Goal: Task Accomplishment & Management: Manage account settings

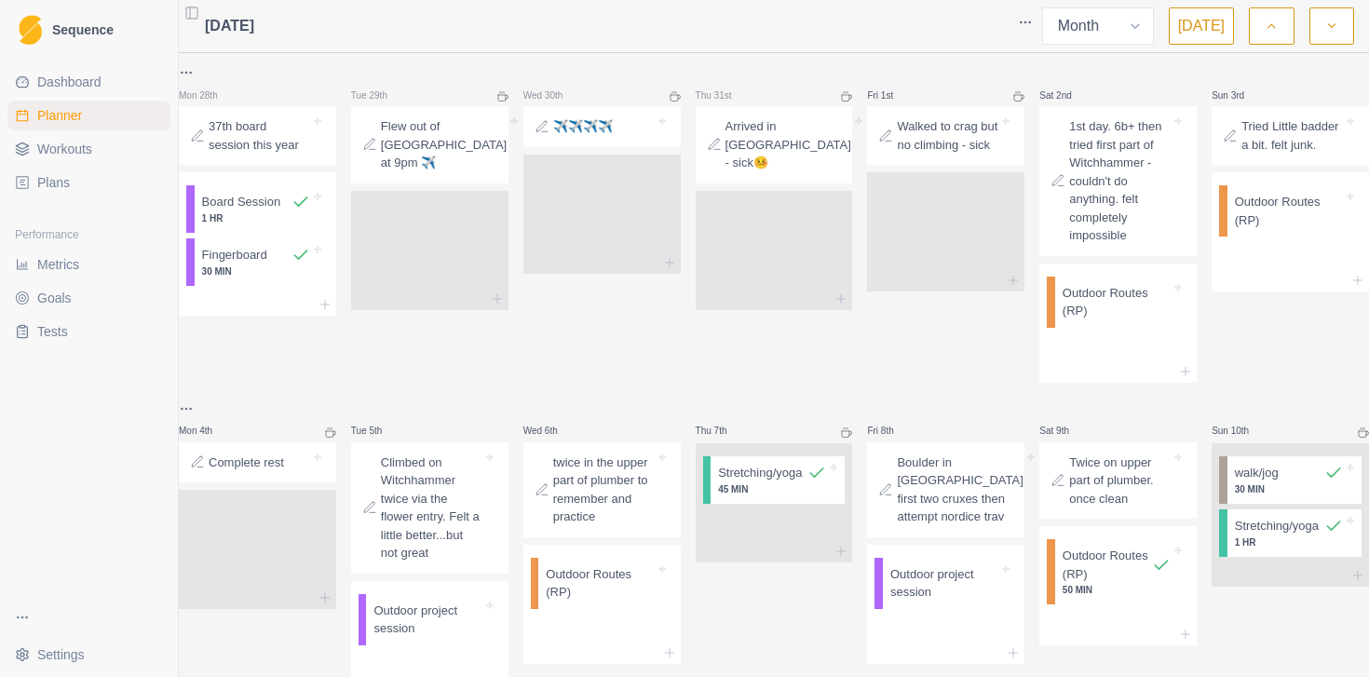
select select "month"
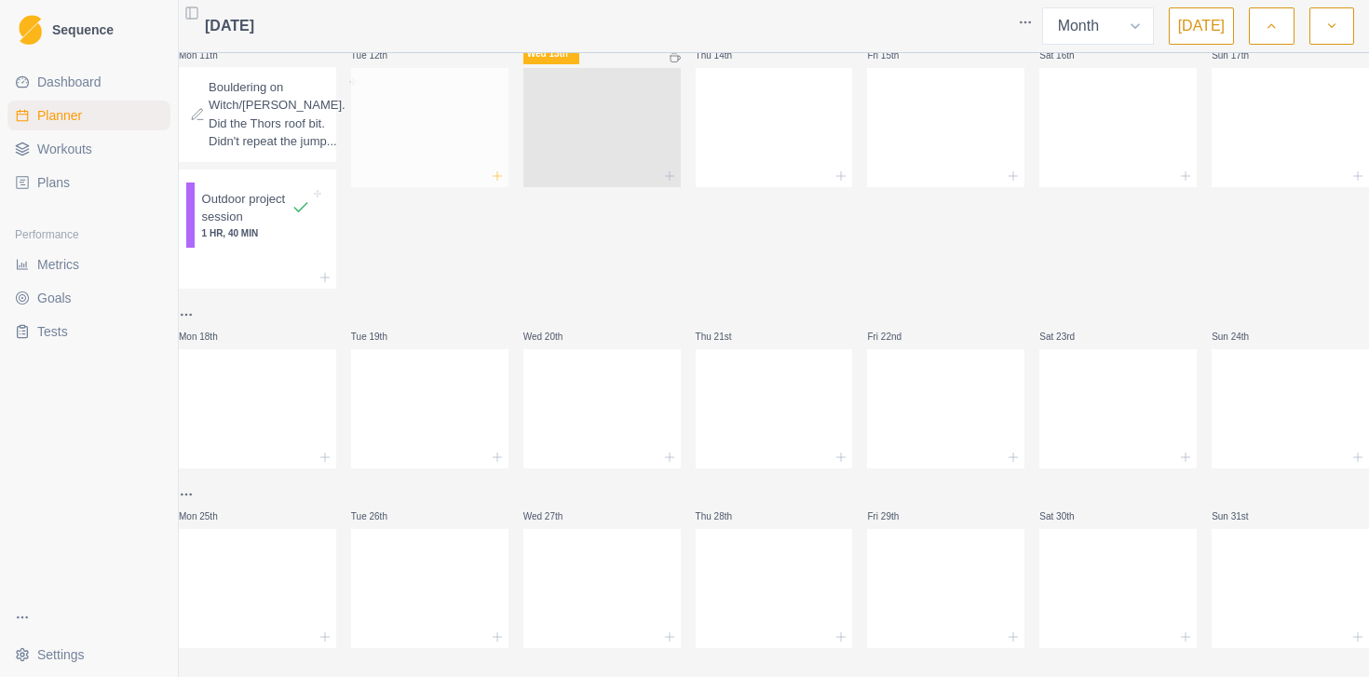
click at [505, 183] on icon at bounding box center [497, 176] width 15 height 15
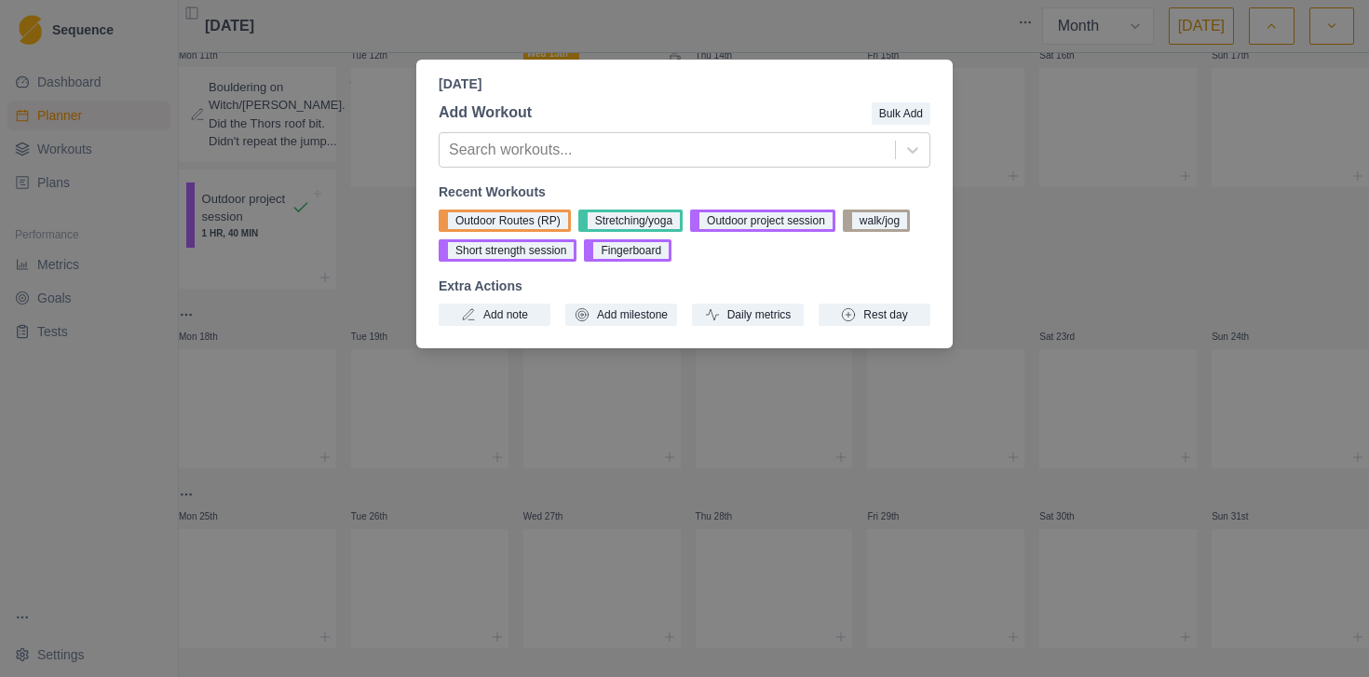
click at [507, 216] on button "Outdoor Routes (RP)" at bounding box center [505, 220] width 132 height 22
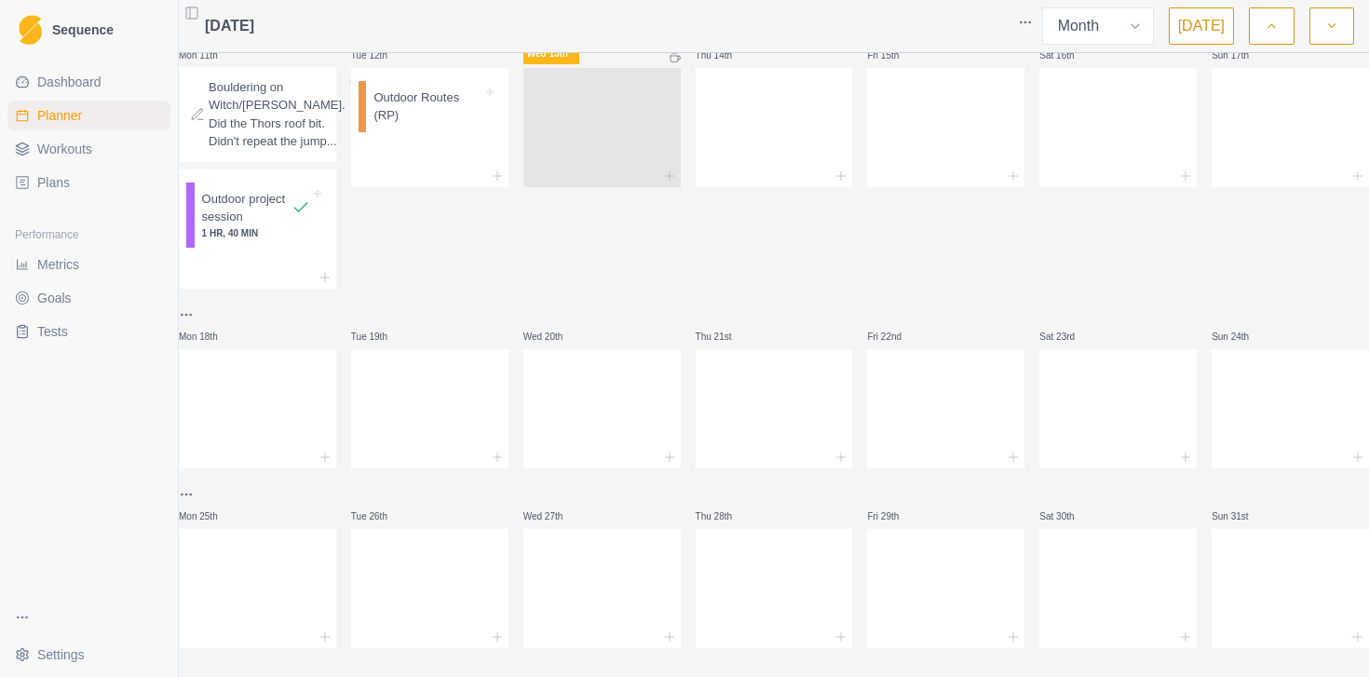
click at [505, 183] on icon at bounding box center [497, 176] width 15 height 15
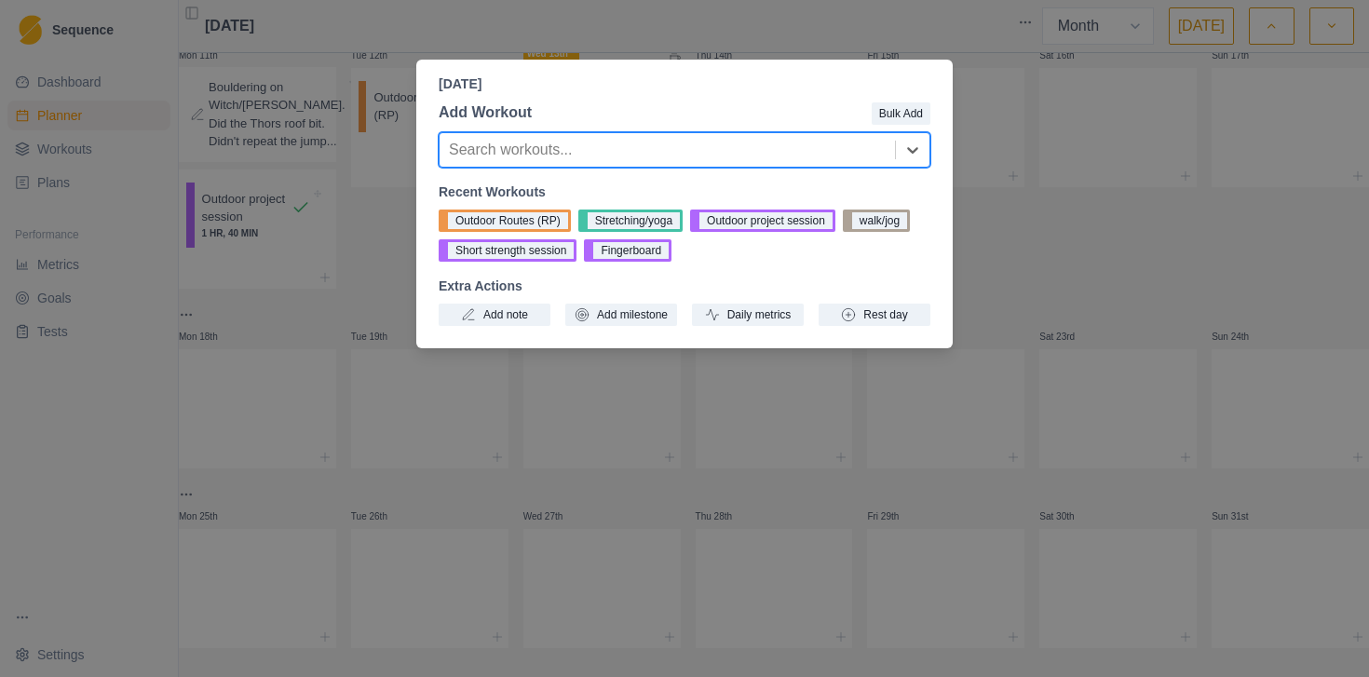
click at [507, 331] on div "Add Workout Bulk Add Search workouts... Recent Workouts Outdoor Routes (RP) Str…" at bounding box center [684, 213] width 536 height 239
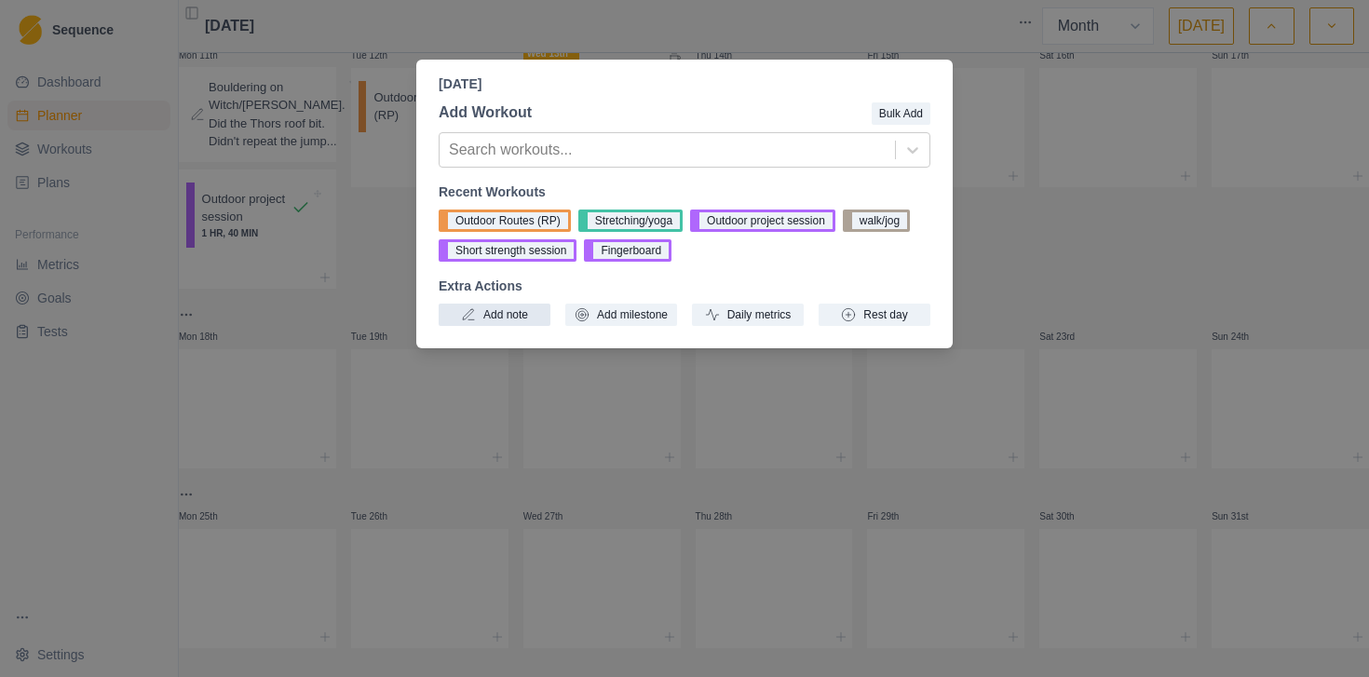
click at [505, 319] on button "Add note" at bounding box center [495, 315] width 112 height 22
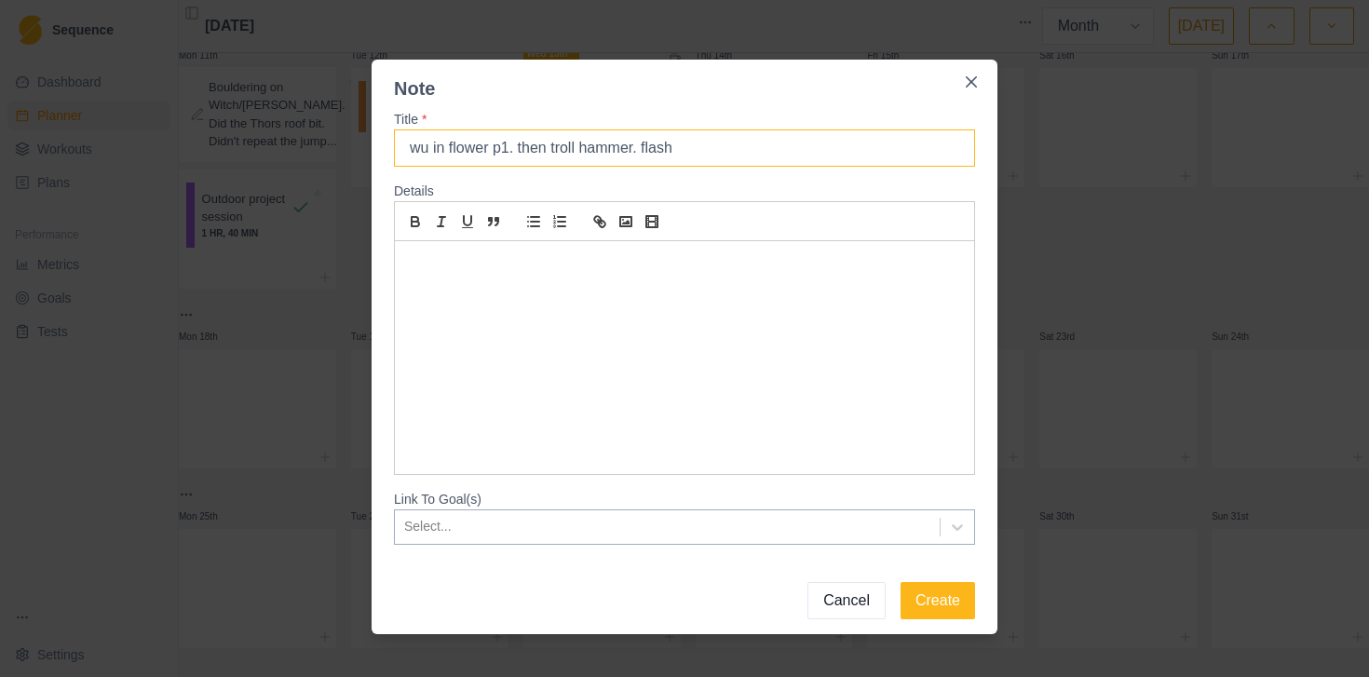
click at [635, 149] on input "wu in flower p1. then troll hammer. flash" at bounding box center [684, 147] width 581 height 37
click at [732, 154] on input "wu in flower p1. then troll hammer✅. flash" at bounding box center [684, 147] width 581 height 37
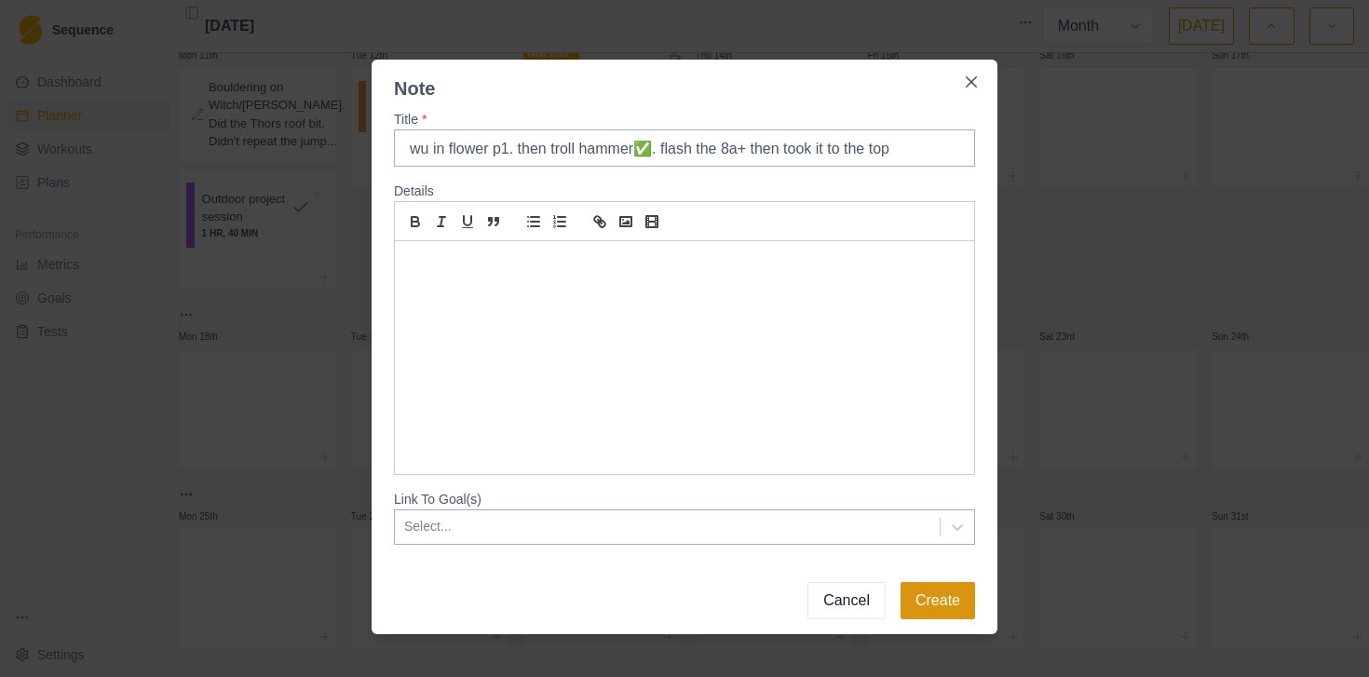
type input "wu in flower p1. then troll hammer✅. flash the 8a+ then took it to the top"
click at [946, 588] on button "Create" at bounding box center [937, 600] width 74 height 37
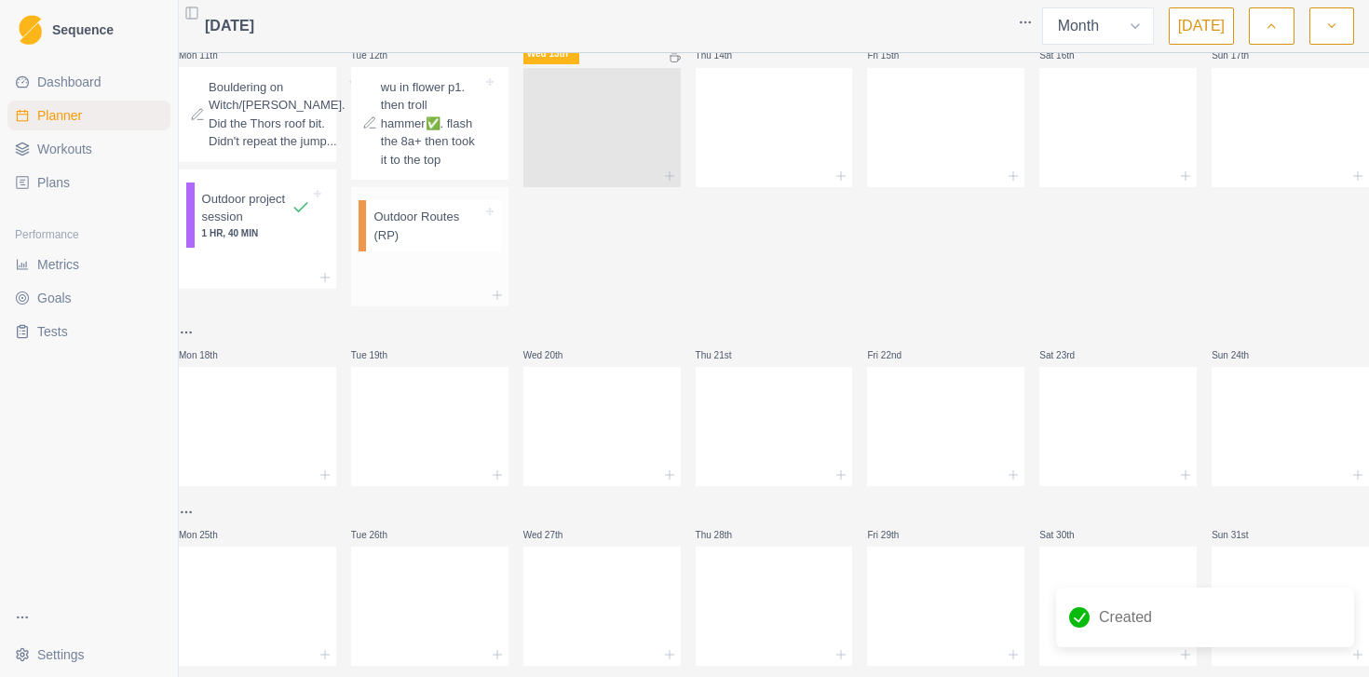
click at [447, 244] on p "Outdoor Routes (RP)" at bounding box center [427, 226] width 108 height 36
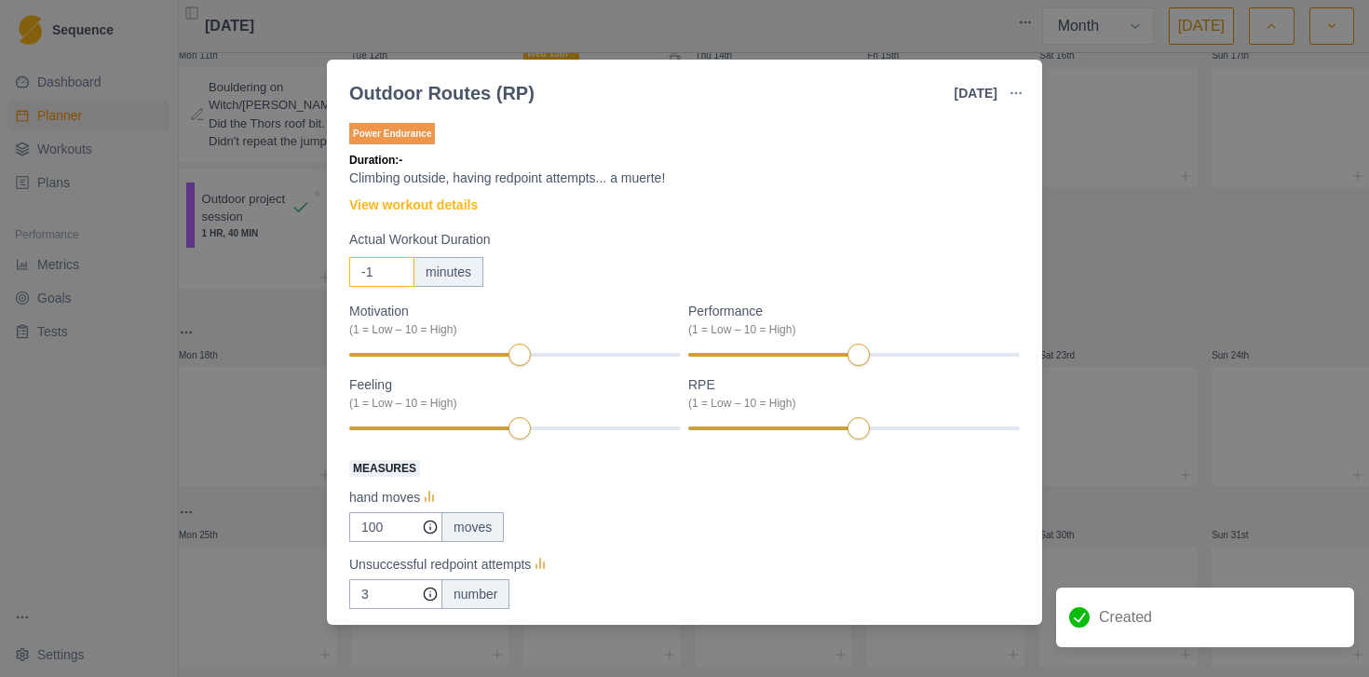
click at [398, 272] on input "-1" at bounding box center [381, 272] width 65 height 30
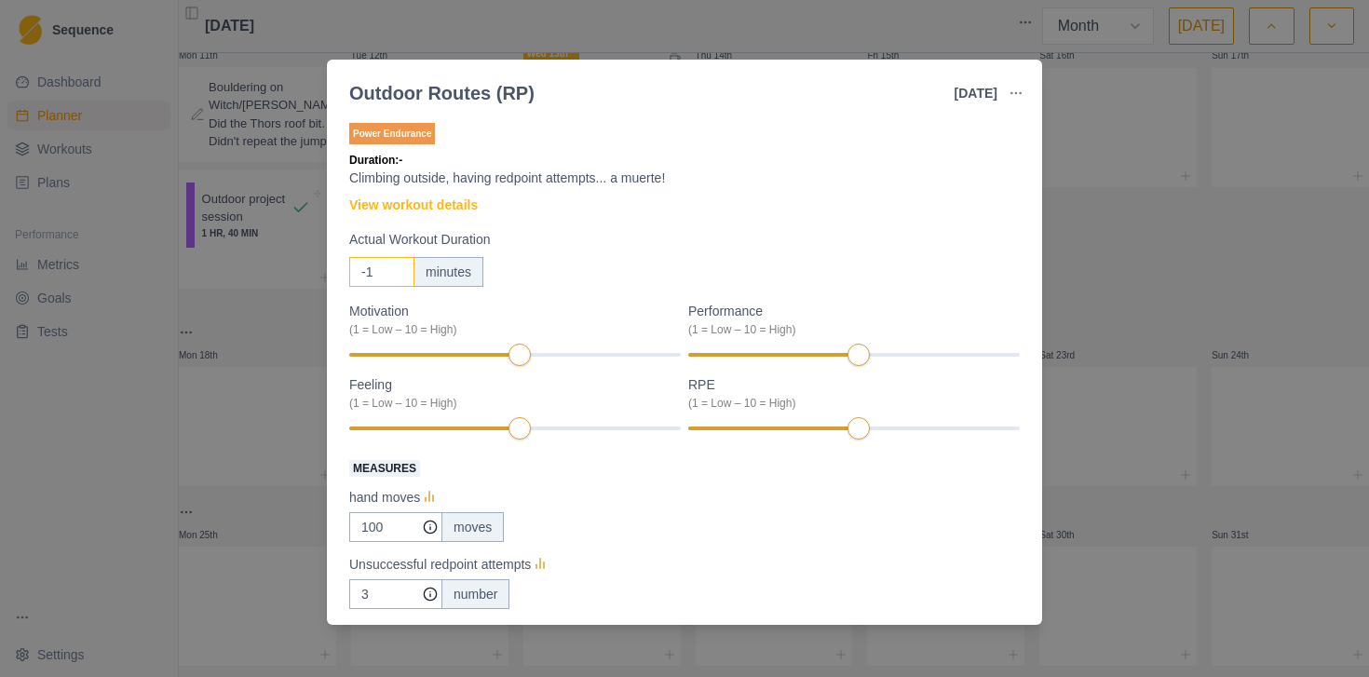
drag, startPoint x: 374, startPoint y: 275, endPoint x: 358, endPoint y: 275, distance: 15.8
click at [358, 275] on input "-1" at bounding box center [381, 272] width 65 height 30
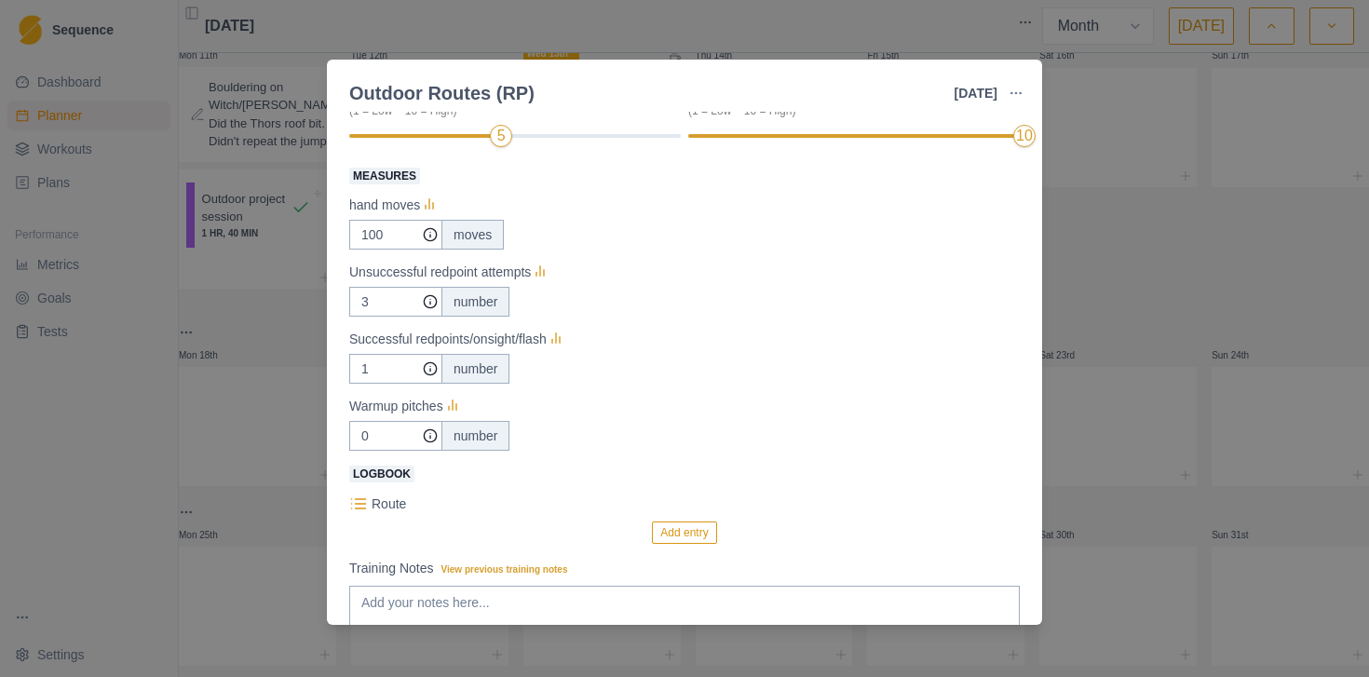
scroll to position [313, 0]
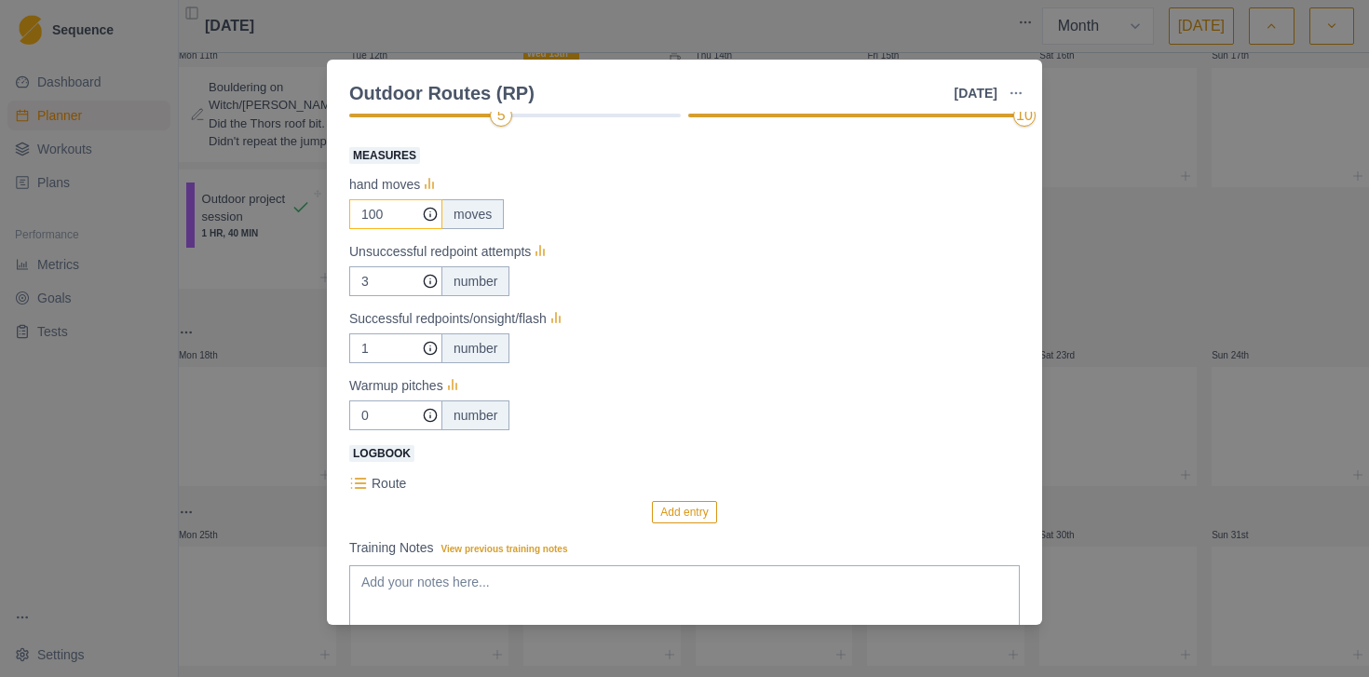
type input "75"
drag, startPoint x: 384, startPoint y: 216, endPoint x: 361, endPoint y: 216, distance: 22.3
click at [361, 216] on input "100" at bounding box center [395, 214] width 93 height 30
type input "180"
drag, startPoint x: 385, startPoint y: 286, endPoint x: 347, endPoint y: 285, distance: 38.2
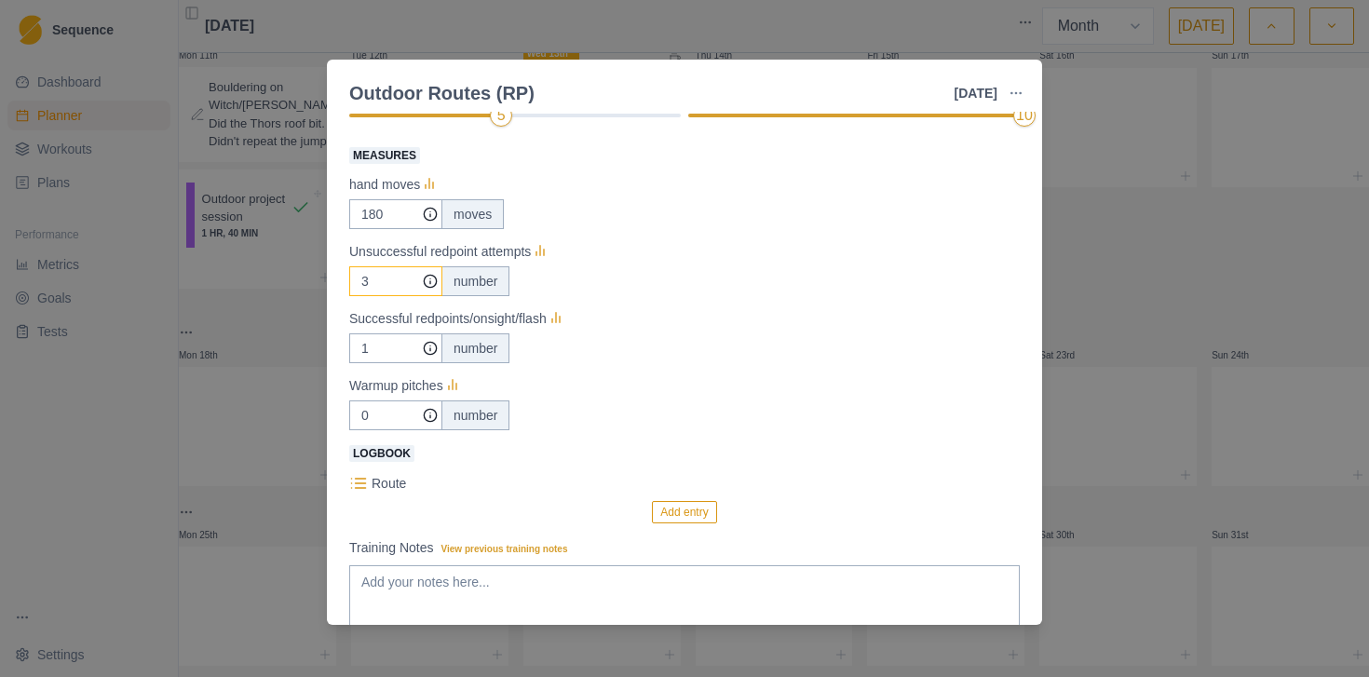
click at [347, 285] on div "Power Endurance Duration: 1 HR, 15 MIN Climbing outside, having redpoint attemp…" at bounding box center [684, 368] width 715 height 513
type input "0"
click at [372, 229] on input "0" at bounding box center [395, 214] width 93 height 30
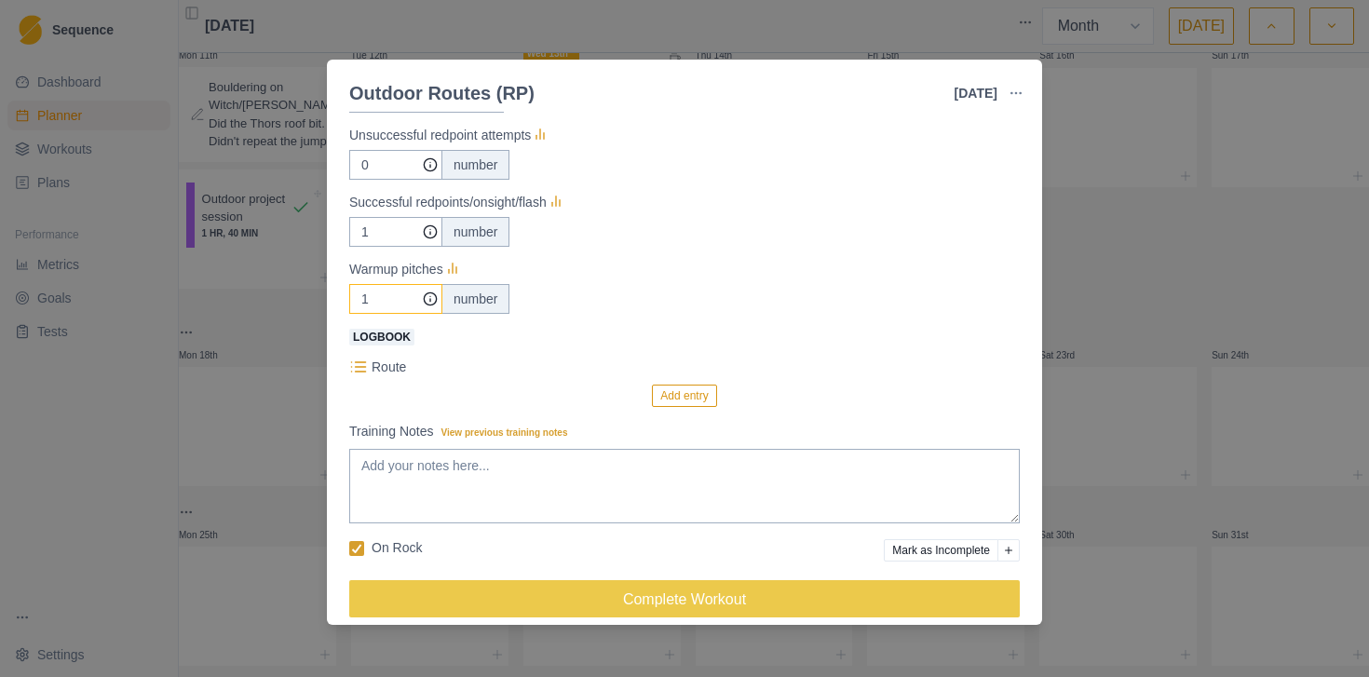
scroll to position [432, 0]
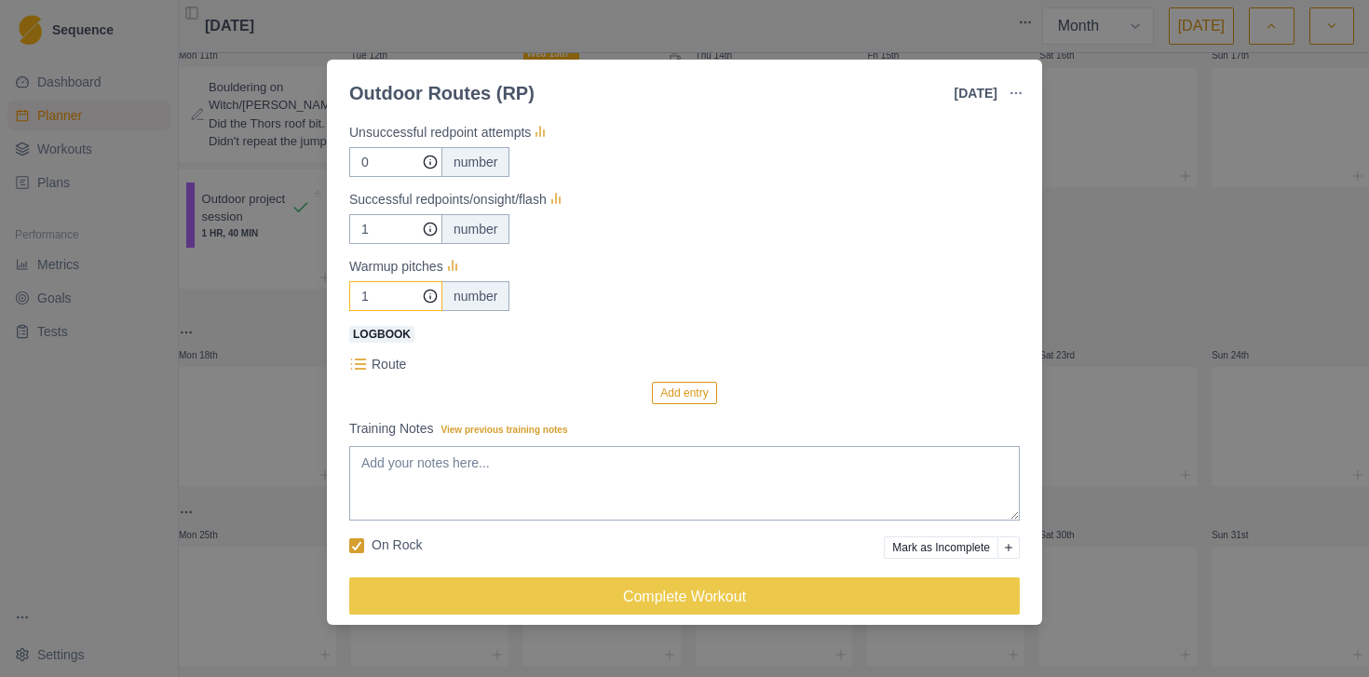
type input "1"
click at [520, 463] on textarea "Training Notes View previous training notes" at bounding box center [684, 483] width 670 height 74
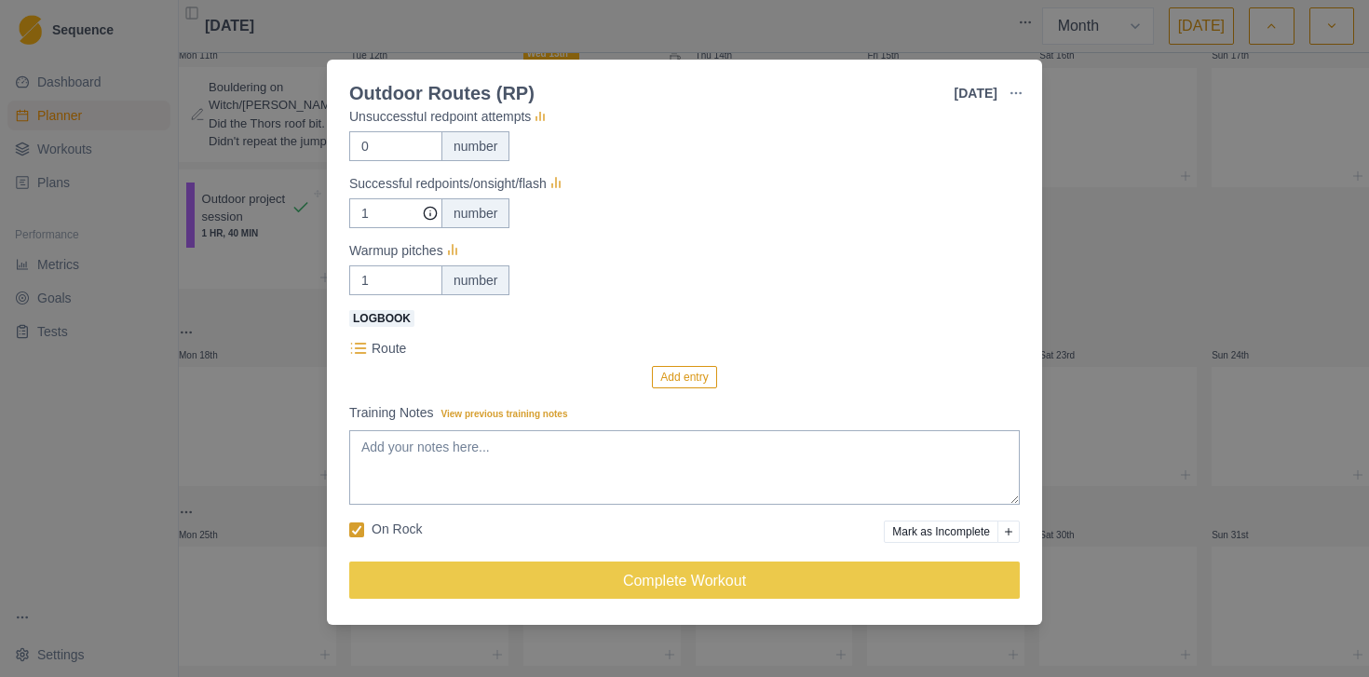
click at [675, 380] on button "Add entry" at bounding box center [684, 377] width 64 height 22
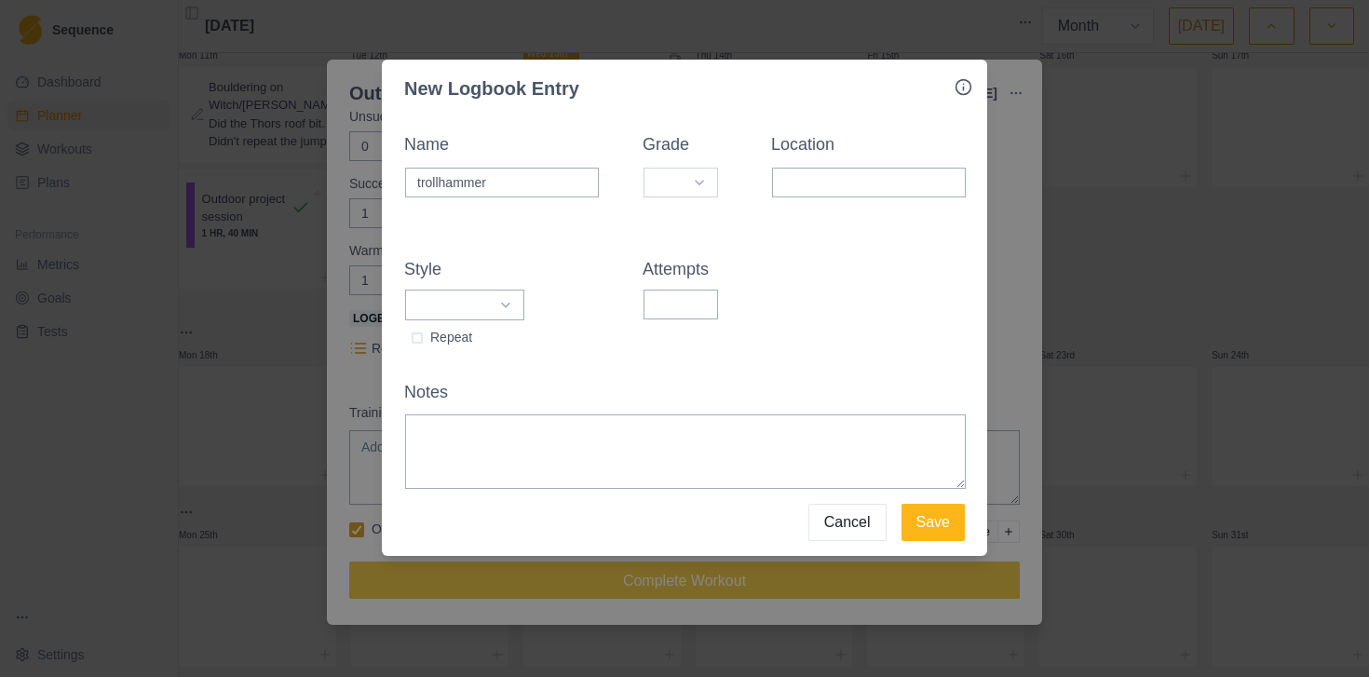
type input "trollhammer"
click at [699, 184] on select "5a 5b 5c 6a 6a+ 6b 6b+ 6c 6c+ 7a 7a+ 7b 7b+ 7c 7c+ 8a 8a+ 8b 8b+ 8c 8c+ 9a 9a+ …" at bounding box center [680, 183] width 74 height 30
select select "5e5b6e5a-9fe8-406d-a6c6-74a74e9239b9"
click at [863, 183] on input "Location" at bounding box center [869, 183] width 194 height 30
type input "flatanger"
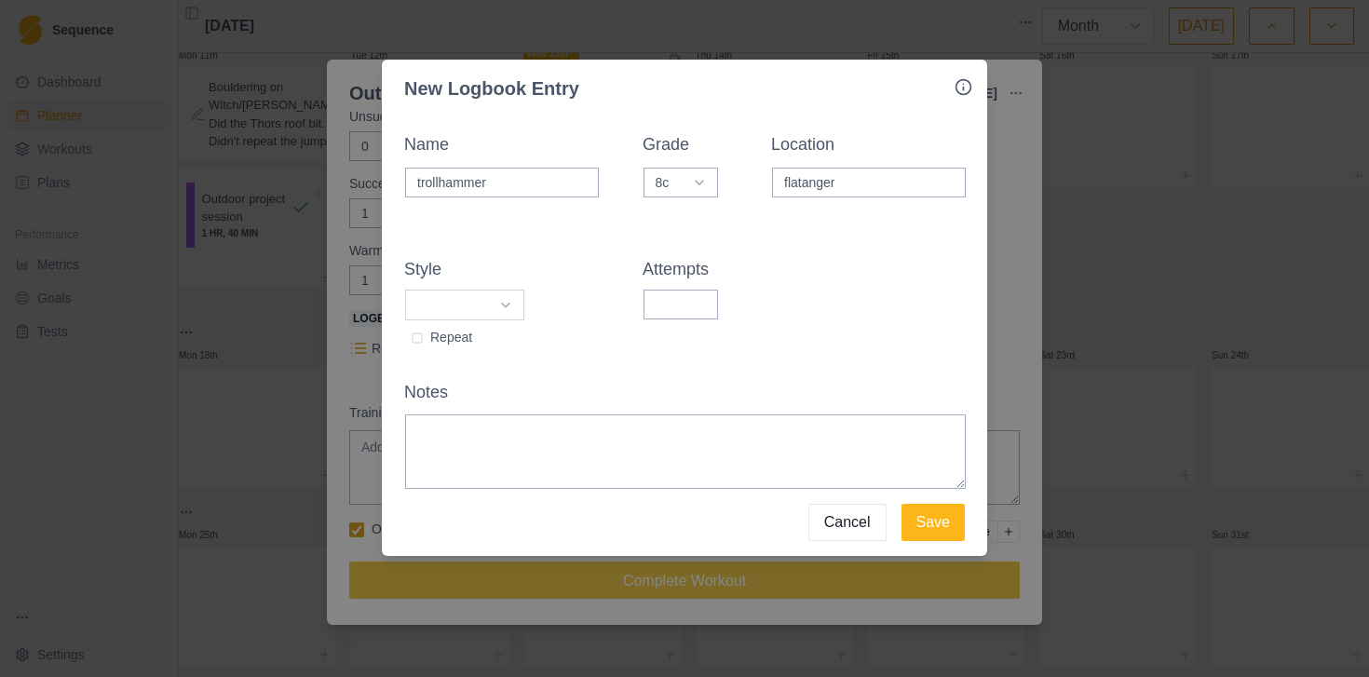
click at [513, 304] on select "Onsight Flash Redpoint Attempt Work" at bounding box center [464, 305] width 119 height 31
select select "redpoint"
click at [660, 304] on input "Attempts" at bounding box center [680, 305] width 74 height 30
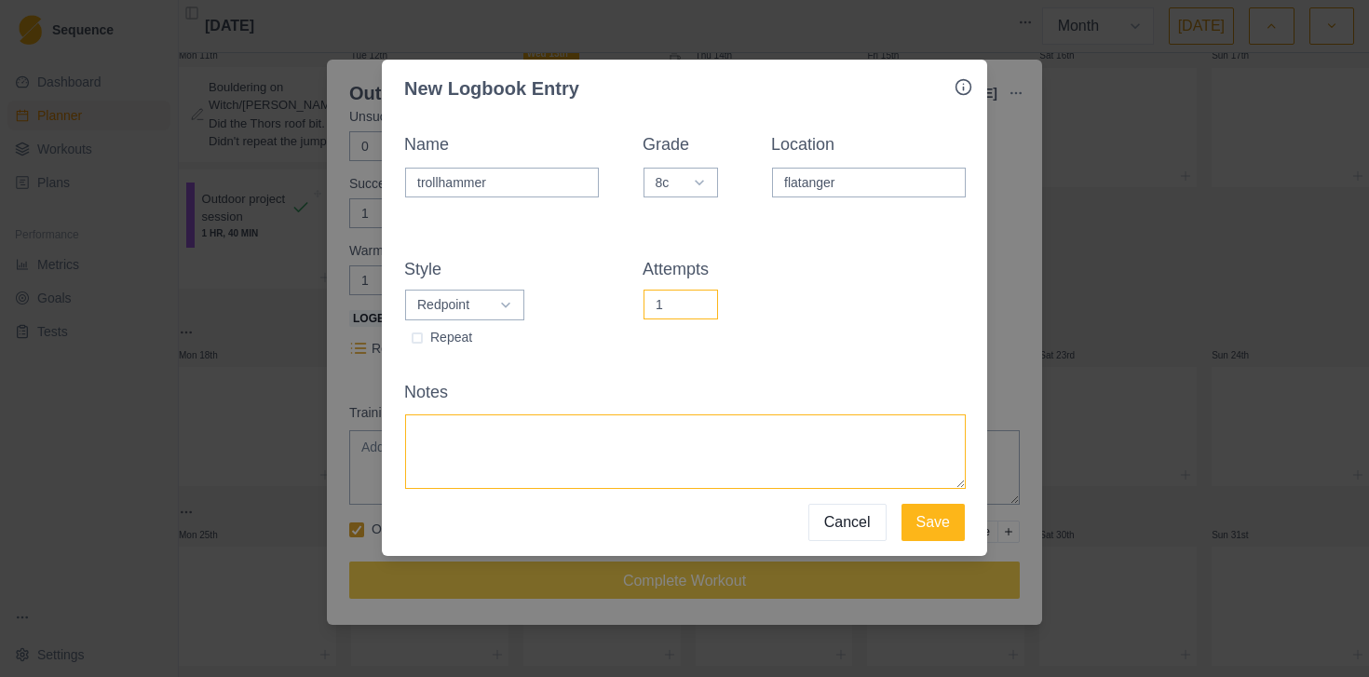
type input "1"
click at [477, 440] on textarea "Notes" at bounding box center [685, 451] width 561 height 74
type textarea "Repeated the top part but flashed the bottom 8a+"
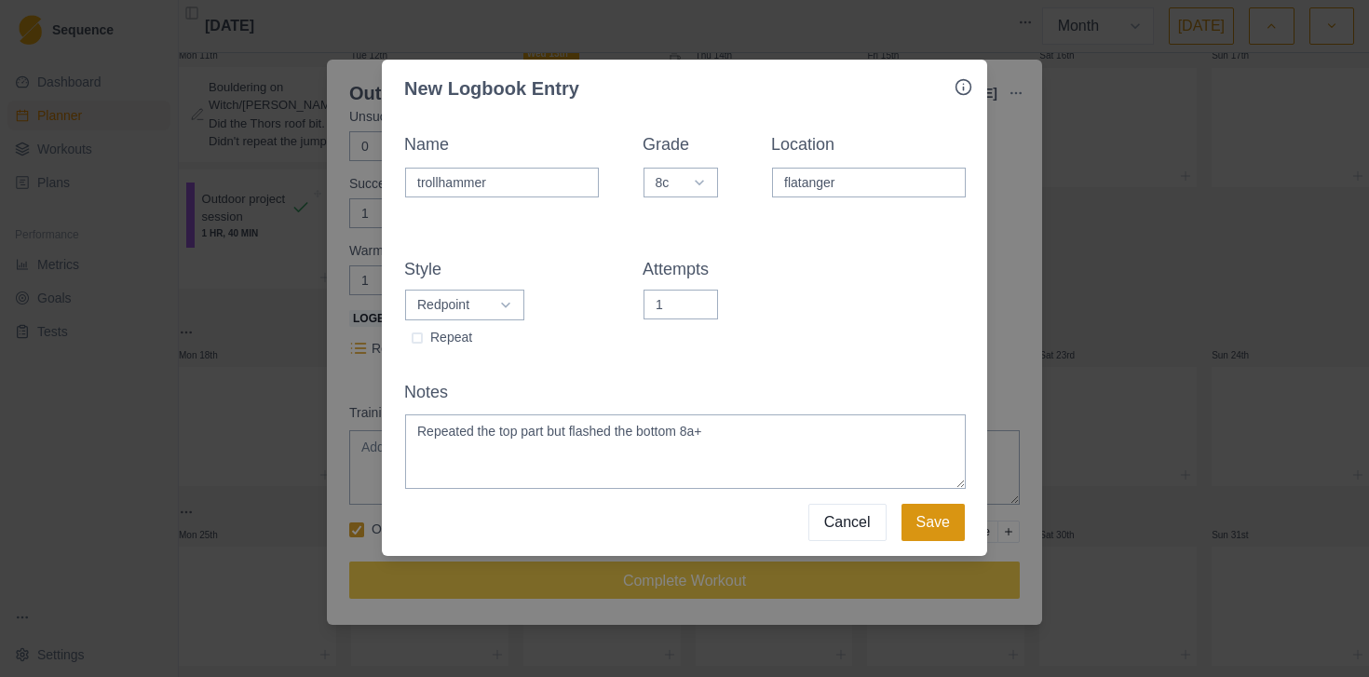
click at [938, 520] on button "Save" at bounding box center [932, 522] width 63 height 37
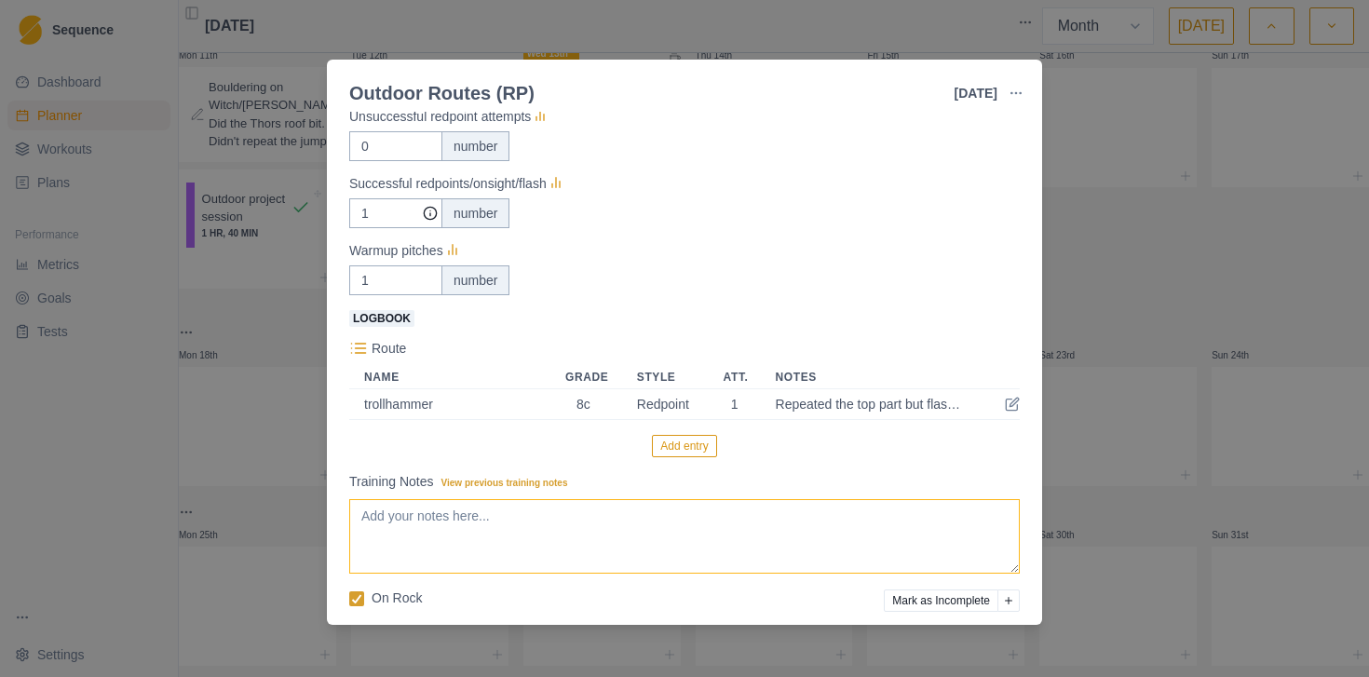
click at [867, 513] on textarea "Training Notes View previous training notes" at bounding box center [684, 536] width 670 height 74
click at [547, 523] on textarea "The most pumped i could possobly get" at bounding box center [684, 536] width 670 height 74
click at [553, 521] on textarea "The most pumped i could possobly get" at bounding box center [684, 536] width 670 height 74
click at [644, 519] on textarea "The most pumped i could possibly get" at bounding box center [684, 536] width 670 height 74
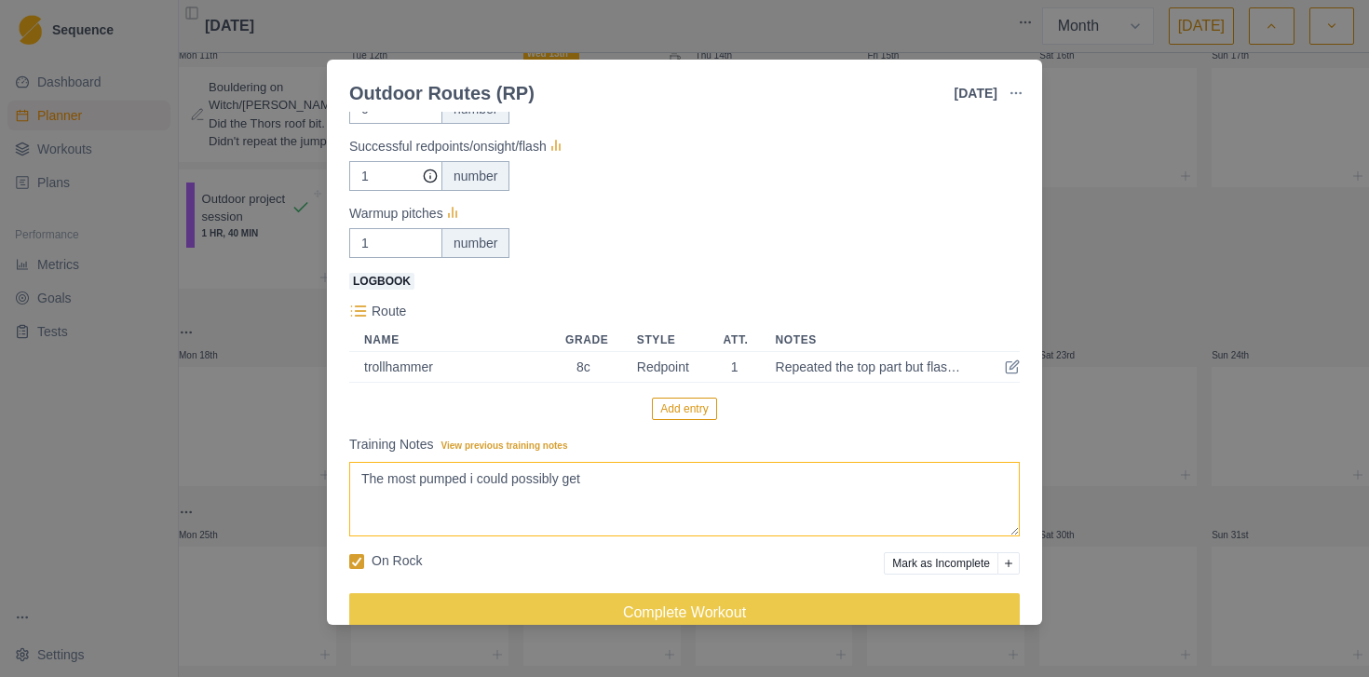
scroll to position [517, 0]
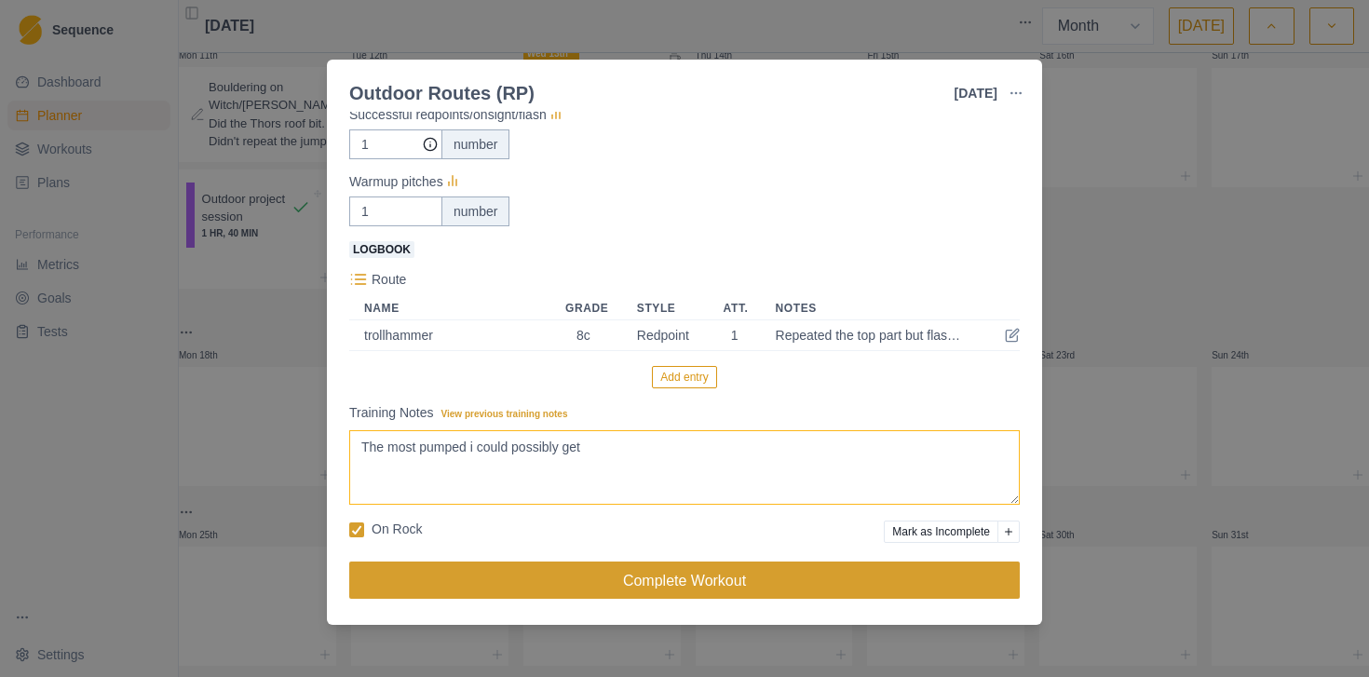
type textarea "The most pumped i could possibly get"
click at [658, 582] on button "Complete Workout" at bounding box center [684, 579] width 670 height 37
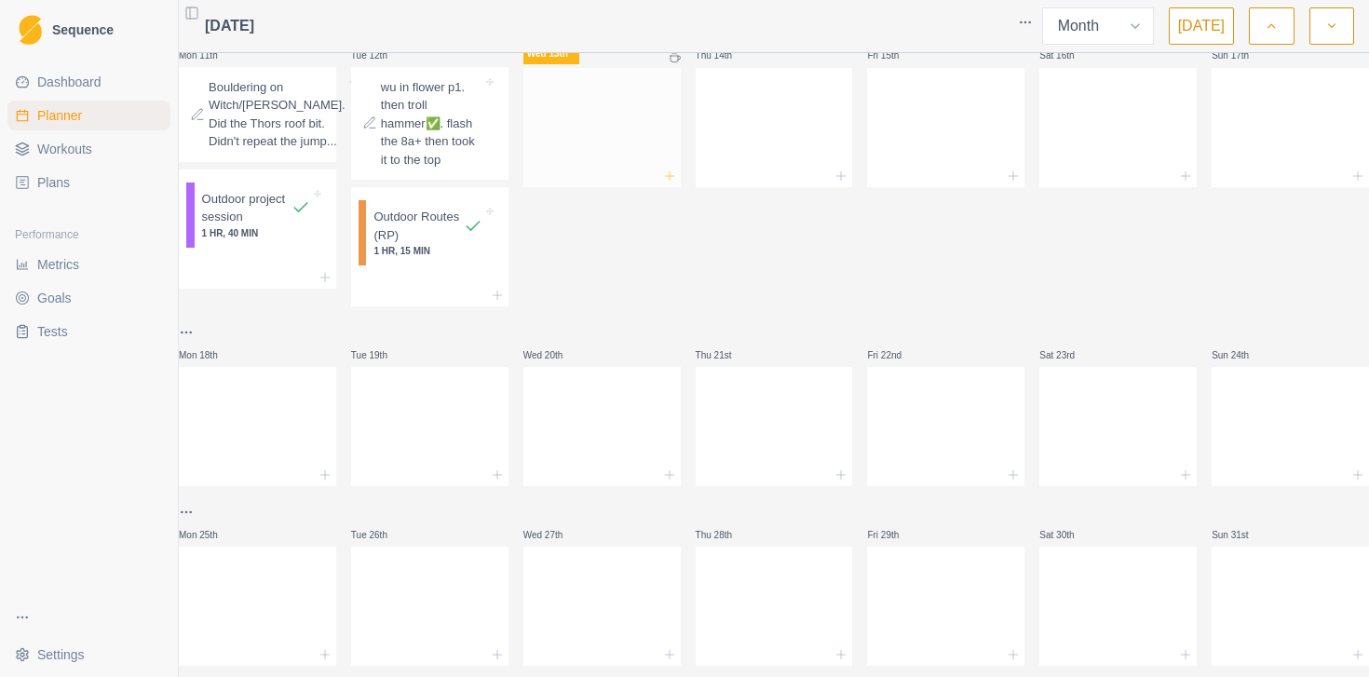
click at [677, 183] on icon at bounding box center [669, 176] width 15 height 15
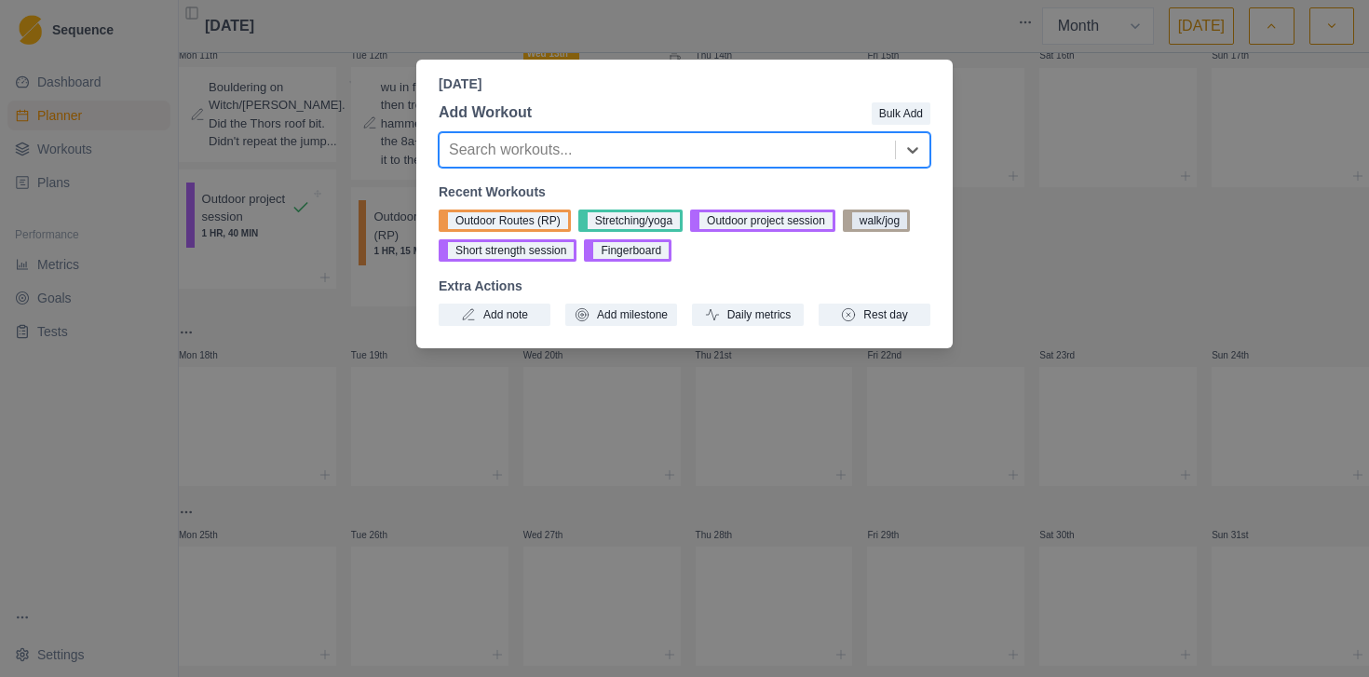
click at [901, 219] on button "walk/jog" at bounding box center [876, 220] width 67 height 22
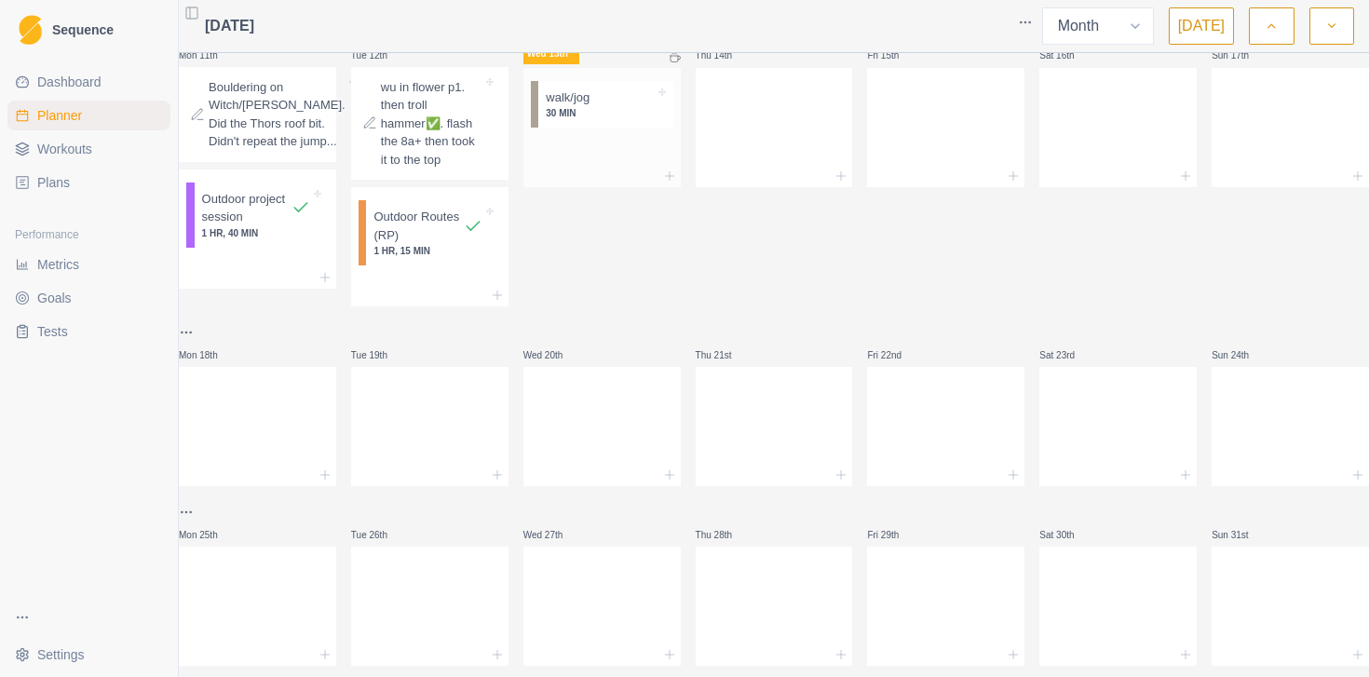
click at [587, 107] on p "walk/jog" at bounding box center [568, 97] width 44 height 19
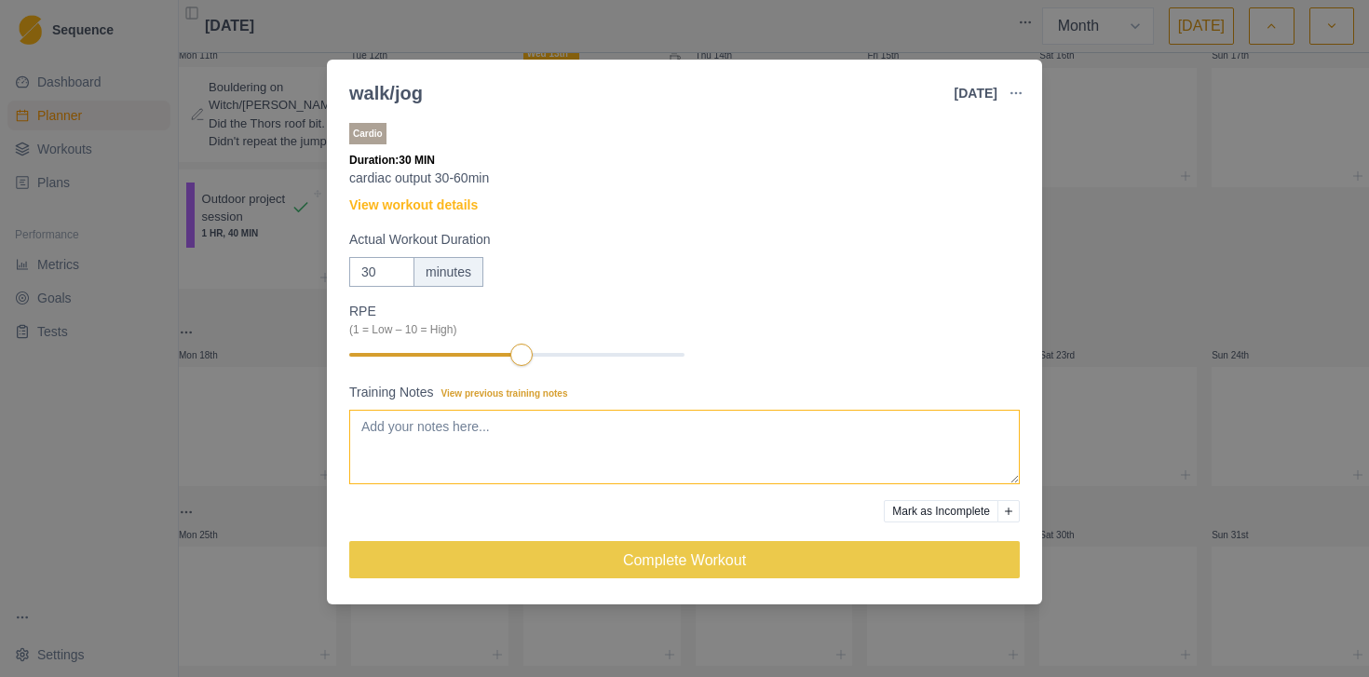
click at [504, 426] on textarea "Training Notes View previous training notes" at bounding box center [684, 447] width 670 height 74
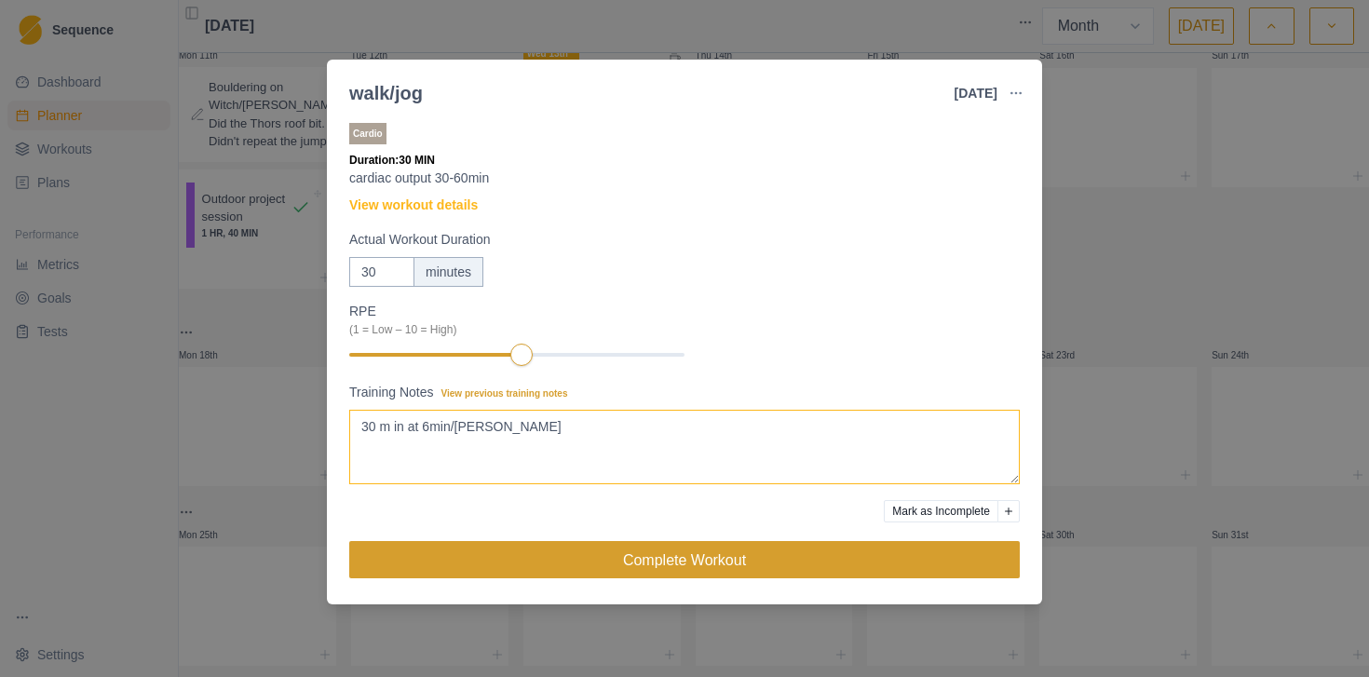
type textarea "30 m in at 6min/[PERSON_NAME]"
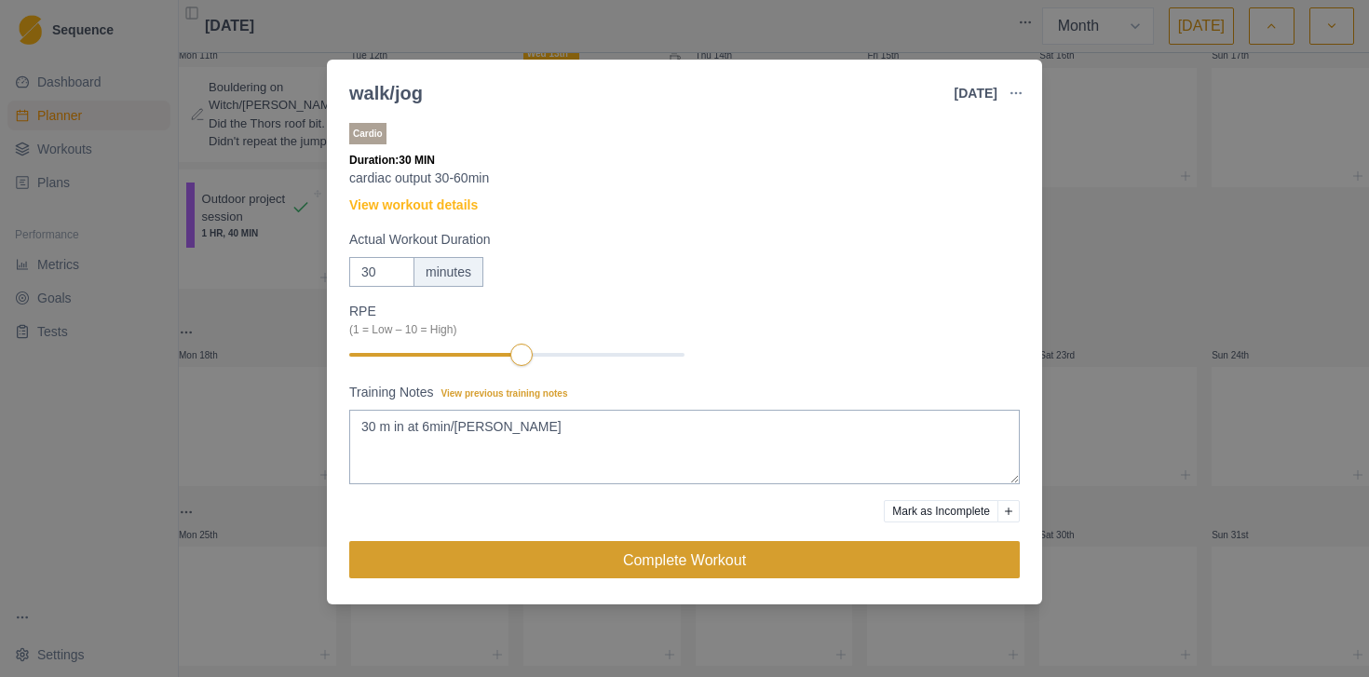
click at [599, 569] on button "Complete Workout" at bounding box center [684, 559] width 670 height 37
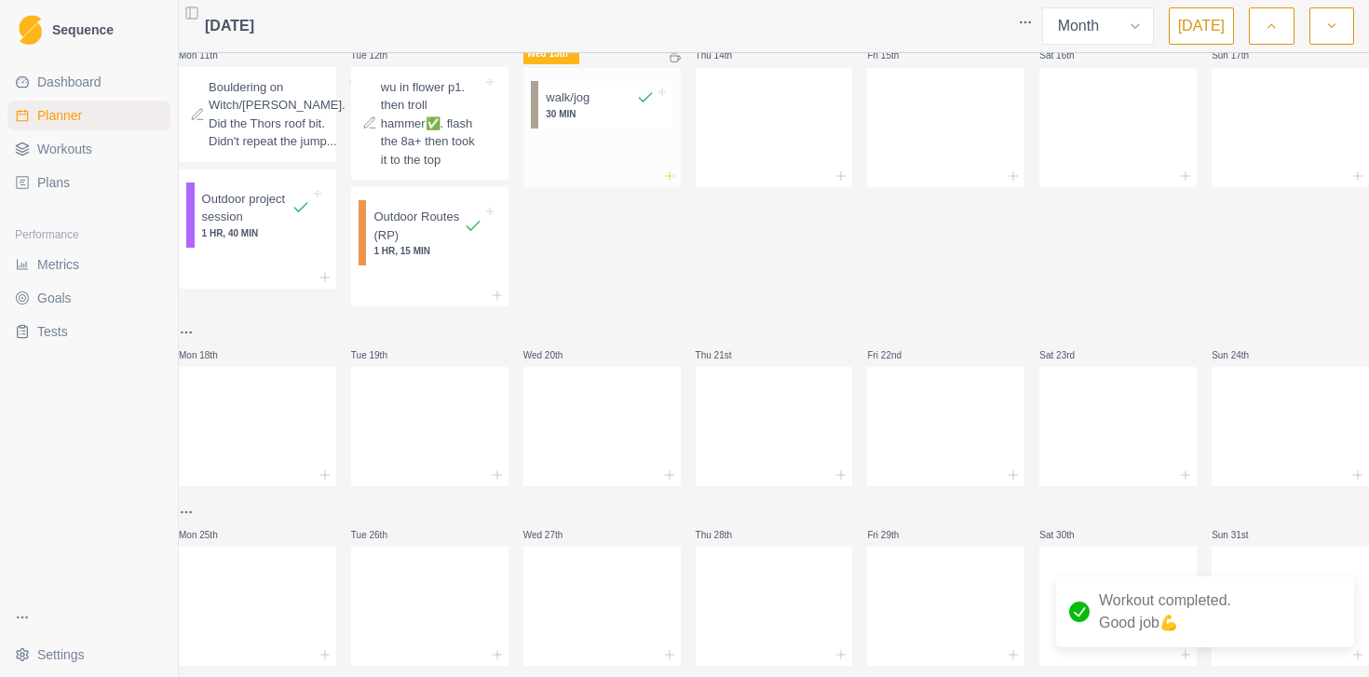
click at [671, 183] on icon at bounding box center [669, 176] width 15 height 15
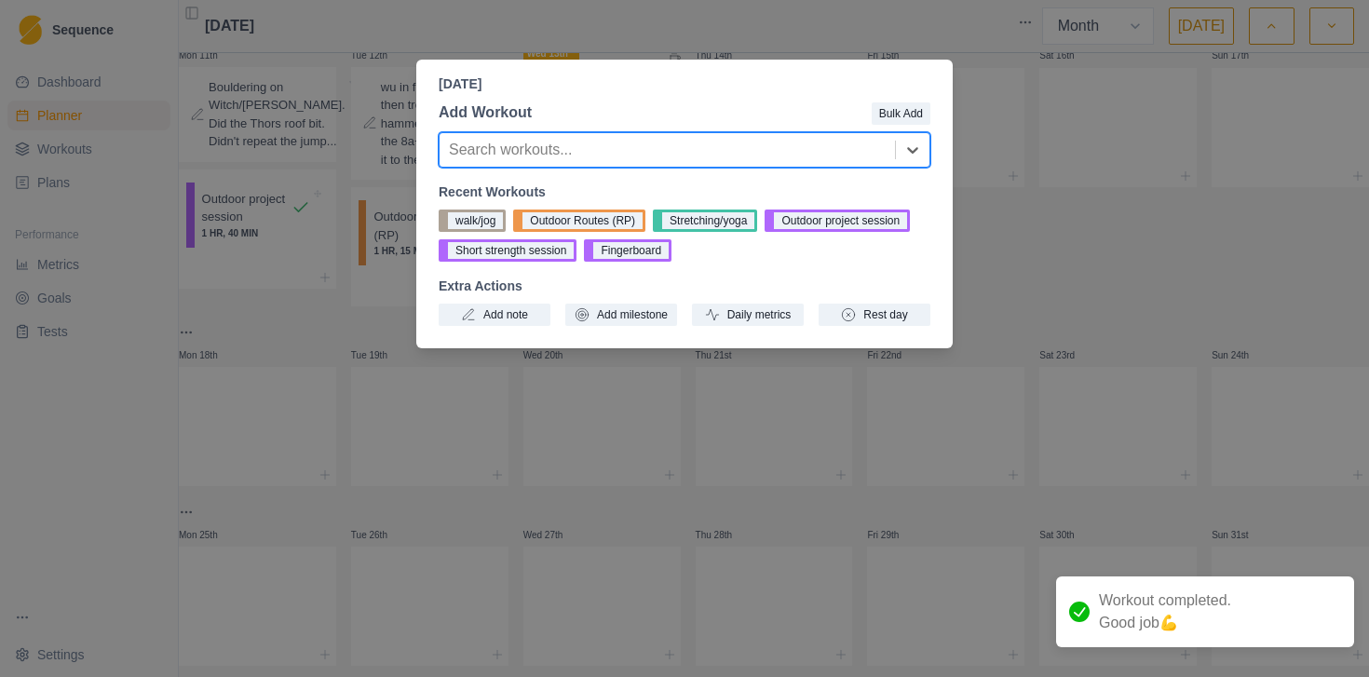
click at [671, 219] on button "Stretching/yoga" at bounding box center [705, 220] width 104 height 22
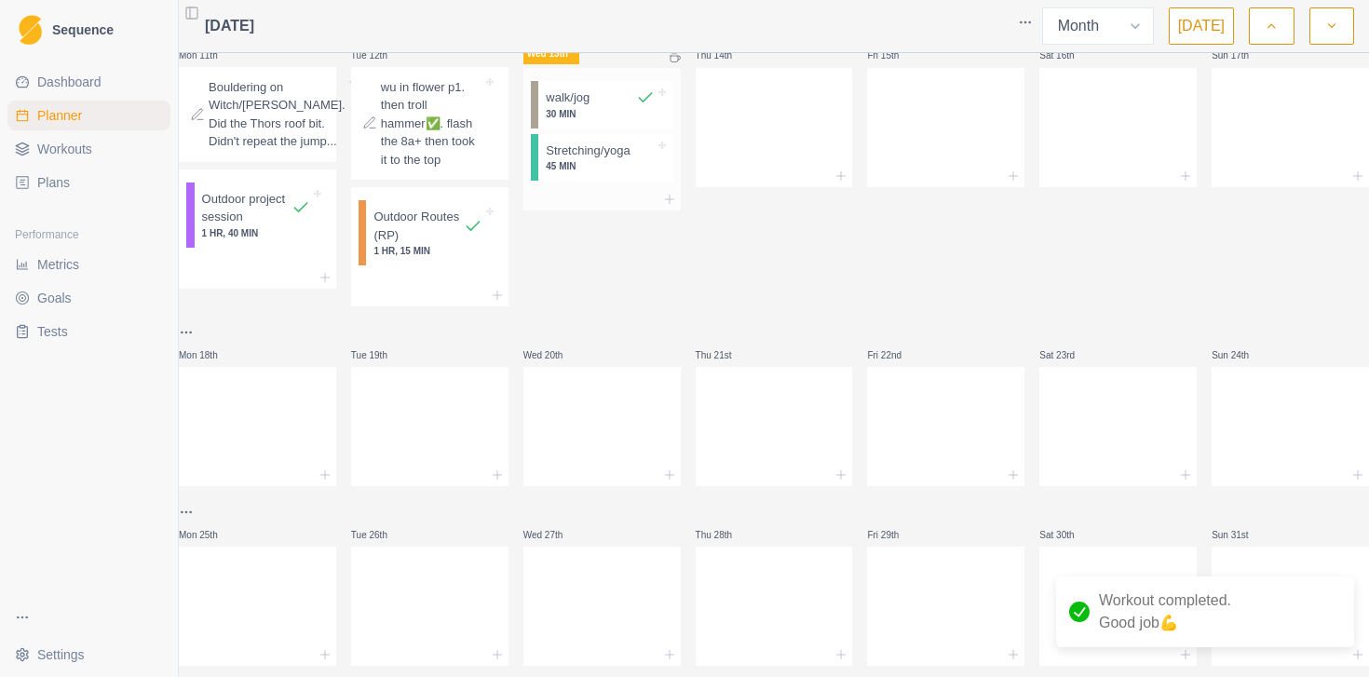
click at [605, 173] on p "45 MIN" at bounding box center [600, 166] width 108 height 14
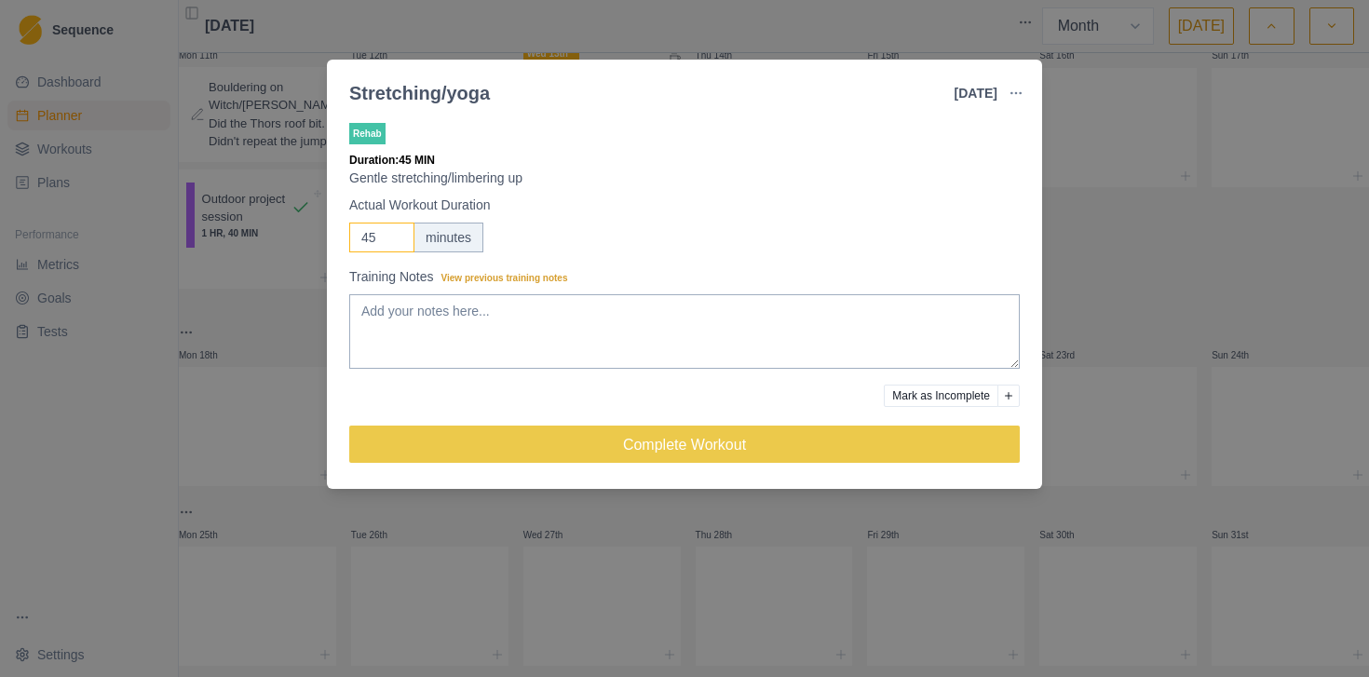
click at [370, 241] on input "45" at bounding box center [381, 238] width 65 height 30
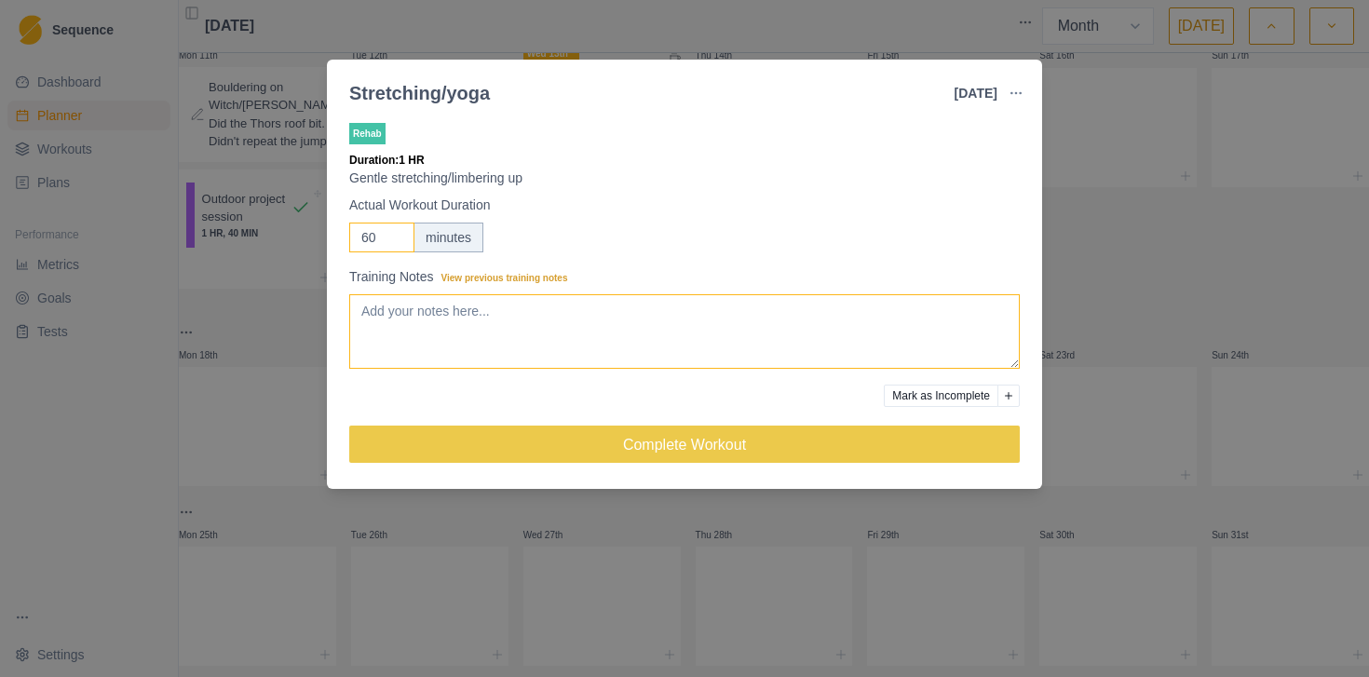
type input "60"
click at [402, 308] on textarea "Training Notes View previous training notes" at bounding box center [684, 331] width 670 height 74
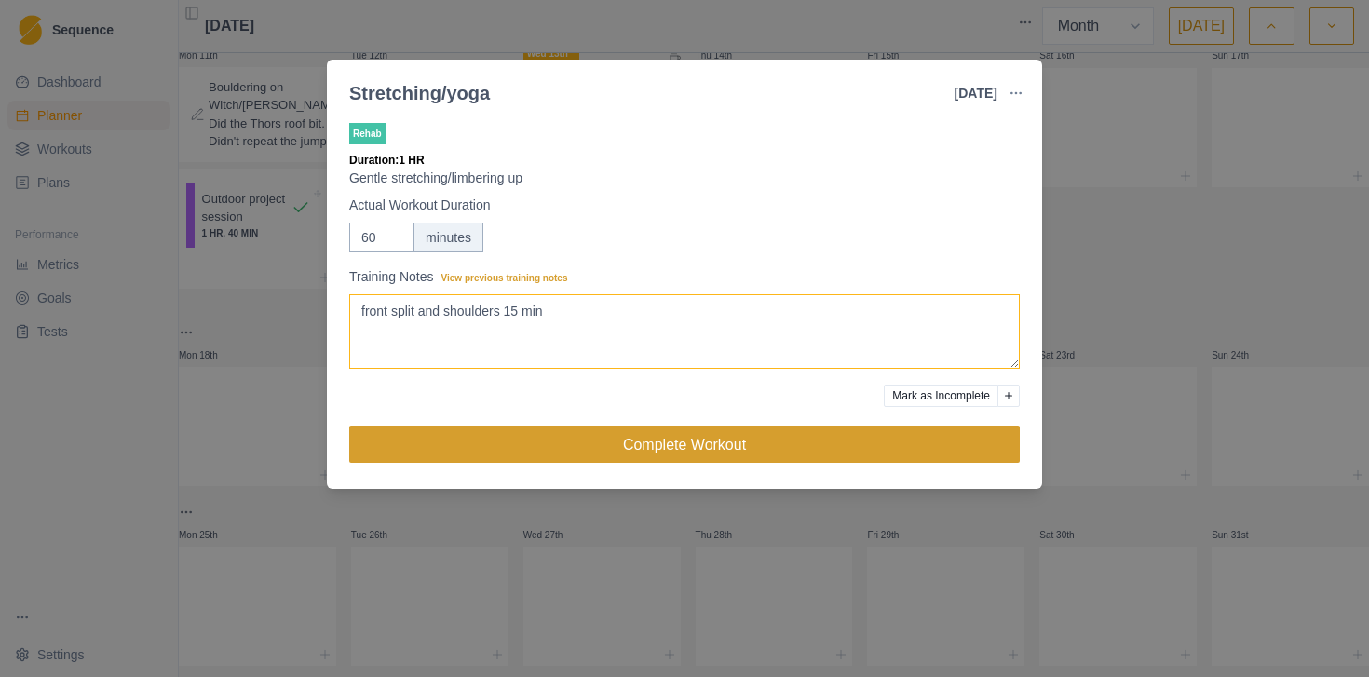
type textarea "front split and shoulders 15 min"
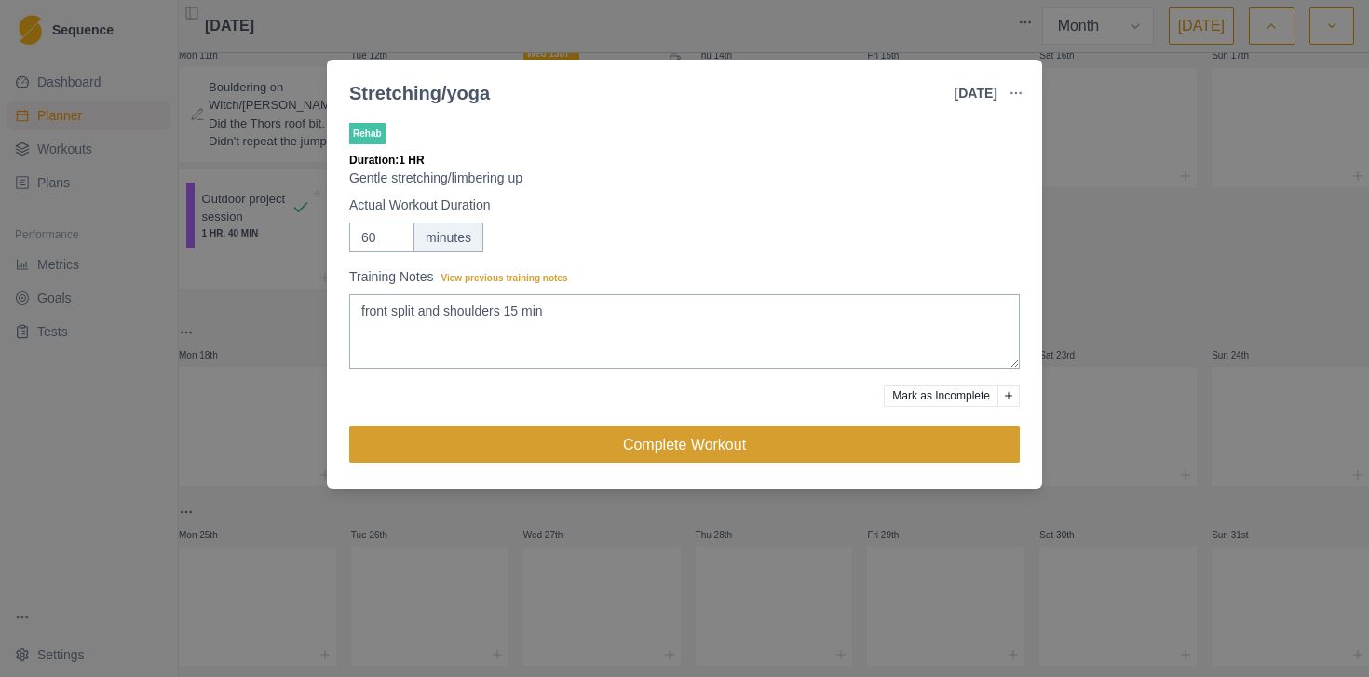
click at [552, 451] on button "Complete Workout" at bounding box center [684, 444] width 670 height 37
